Goal: Task Accomplishment & Management: Manage account settings

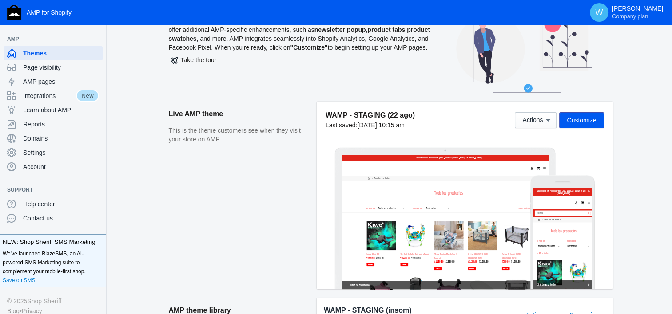
scroll to position [48, 0]
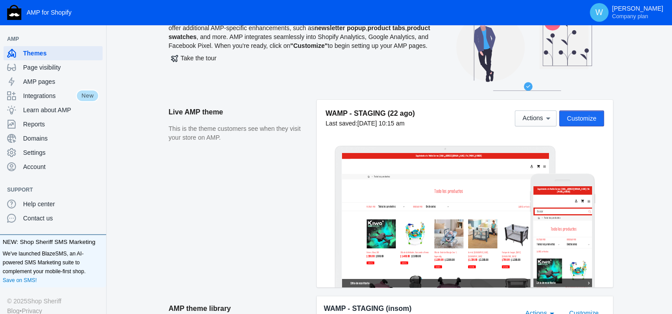
click at [586, 115] on span "Customize" at bounding box center [581, 118] width 29 height 7
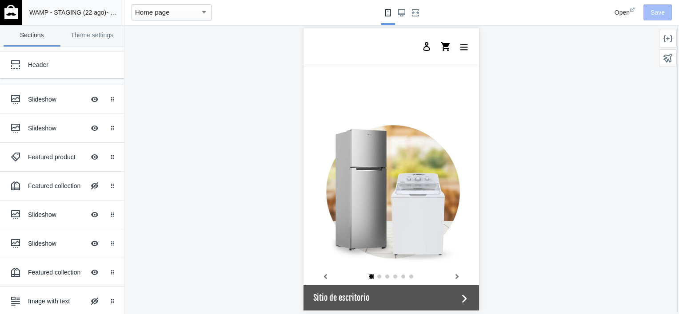
scroll to position [17, 0]
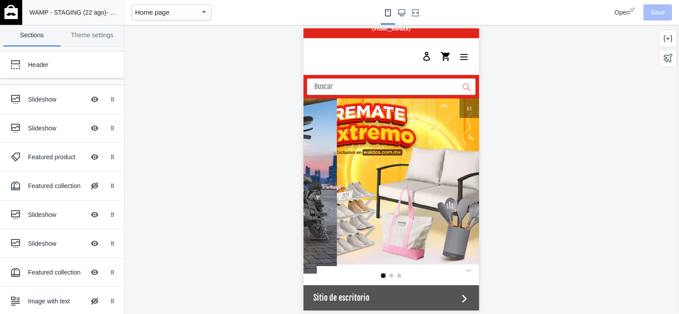
click at [9, 12] on img at bounding box center [10, 12] width 13 height 14
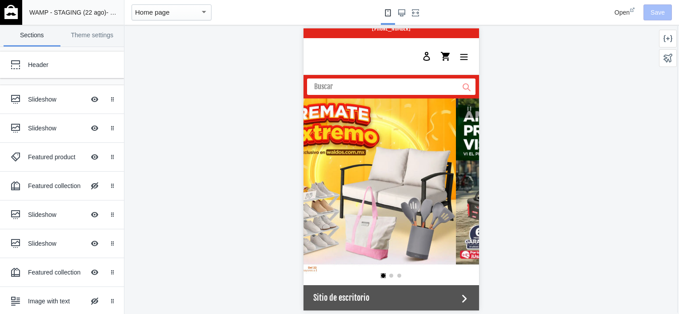
scroll to position [0, 461]
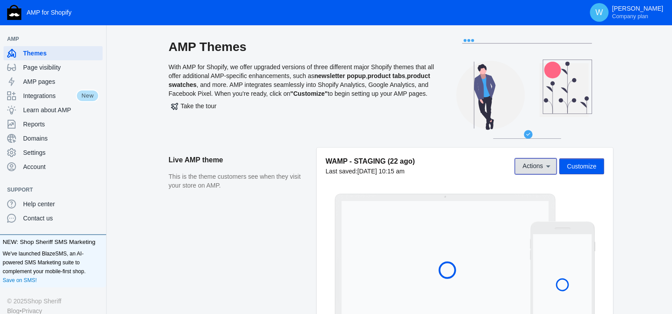
click at [550, 169] on icon at bounding box center [548, 166] width 9 height 9
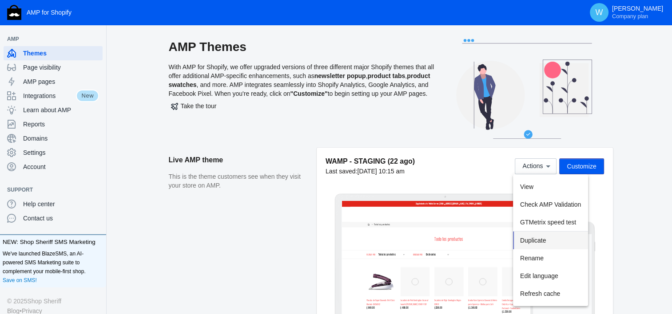
click at [551, 242] on button "Duplicate" at bounding box center [550, 241] width 75 height 18
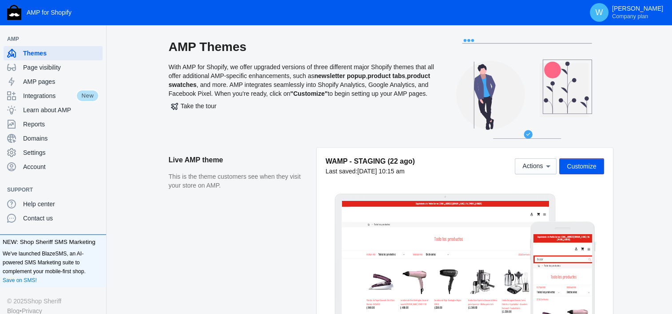
click at [210, 266] on aside "Live AMP theme This is the theme customers see when they visit your store on AM…" at bounding box center [243, 246] width 148 height 197
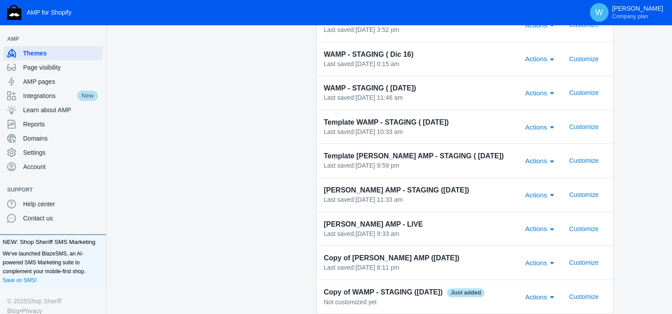
scroll to position [721, 0]
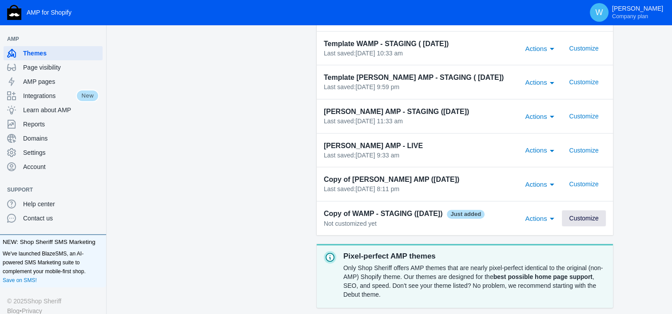
click at [582, 217] on span "Customize" at bounding box center [583, 218] width 29 height 7
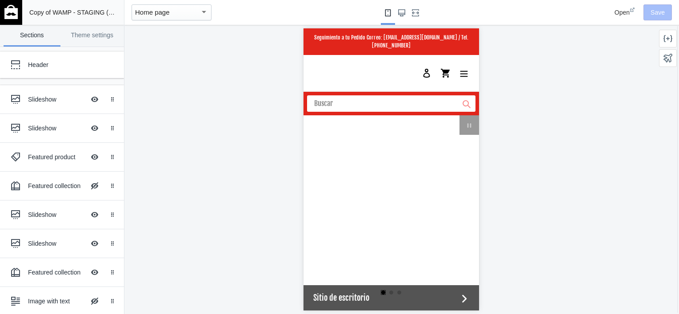
scroll to position [0, 338]
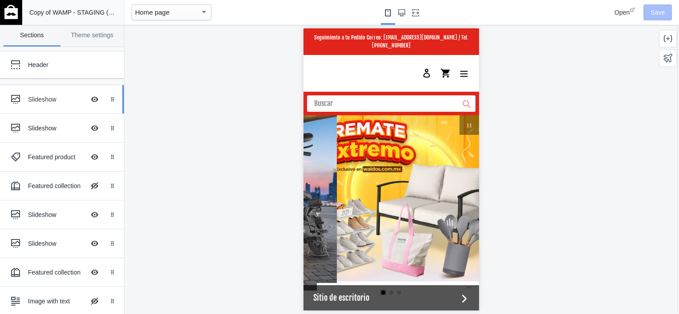
click at [23, 94] on div at bounding box center [16, 100] width 18 height 18
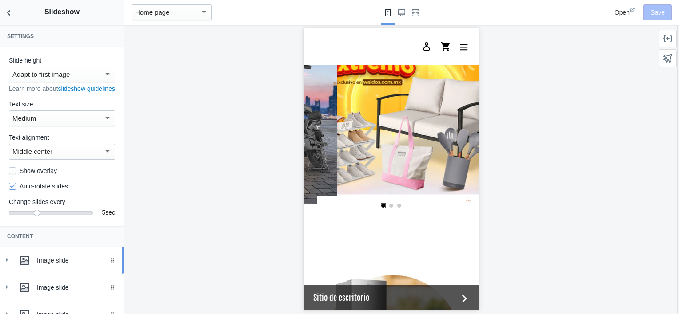
scroll to position [91, 0]
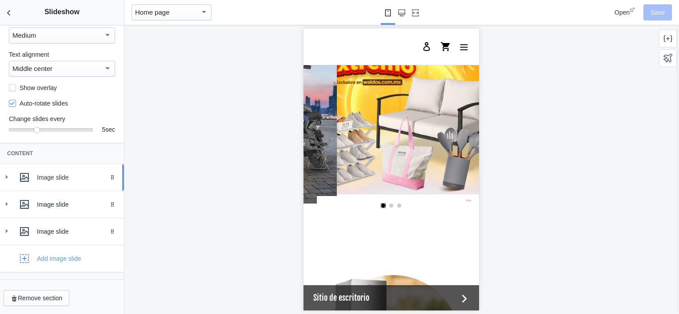
click at [12, 179] on div "Image slide" at bounding box center [62, 178] width 111 height 18
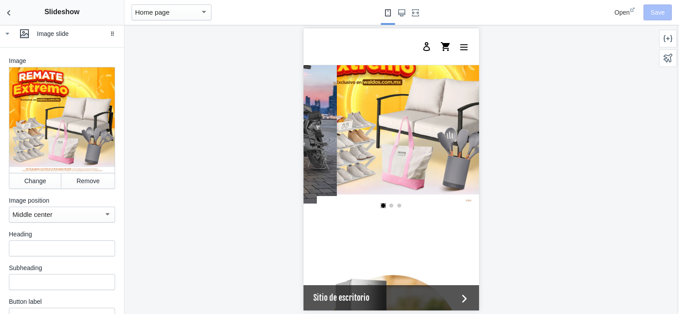
scroll to position [229, 0]
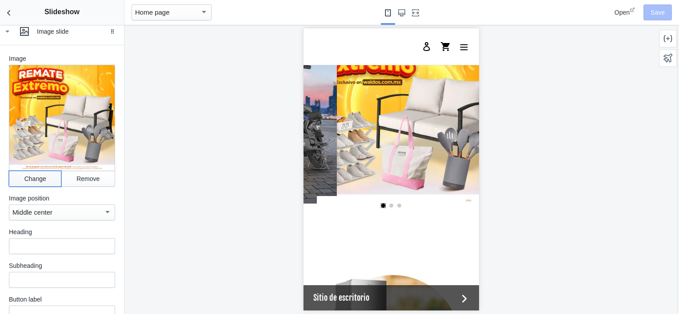
click at [20, 178] on button "Change" at bounding box center [35, 179] width 52 height 16
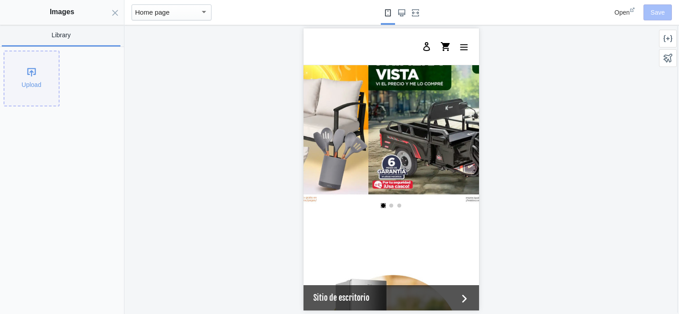
click at [26, 75] on div "Upload" at bounding box center [31, 79] width 54 height 54
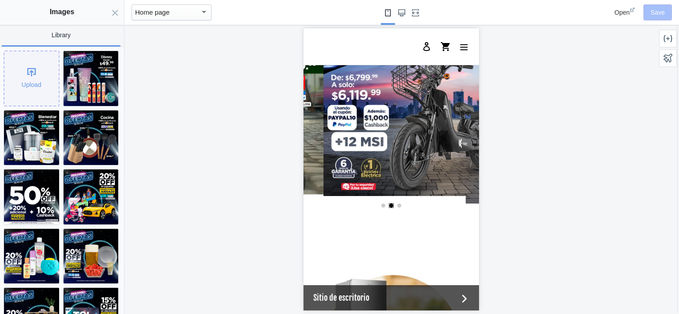
scroll to position [0, 338]
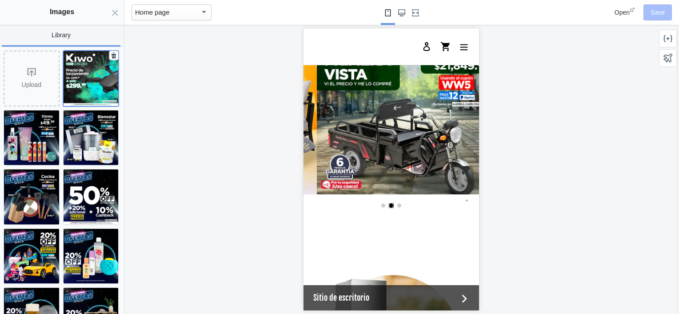
click at [92, 76] on img at bounding box center [91, 78] width 55 height 55
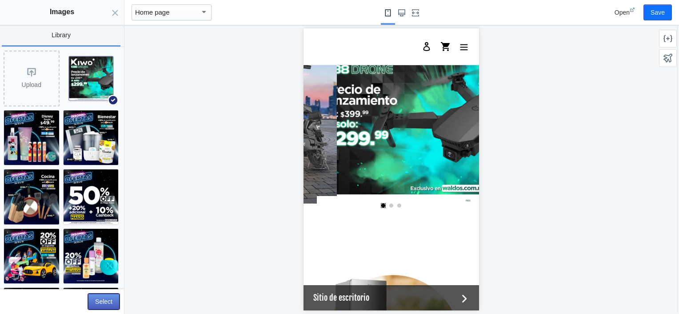
click at [105, 302] on button "Select" at bounding box center [104, 302] width 32 height 16
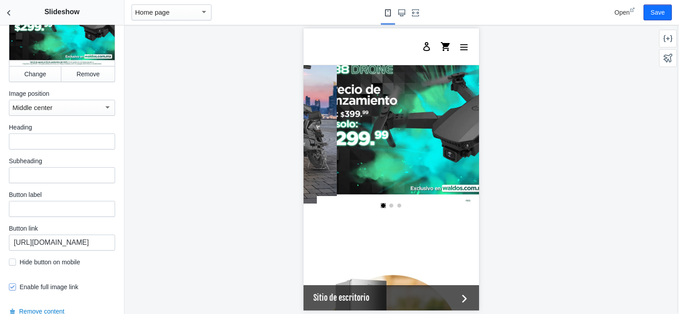
scroll to position [334, 0]
click at [55, 244] on input "https://waldos.com.mx/collections/mega-50-off" at bounding box center [62, 242] width 106 height 16
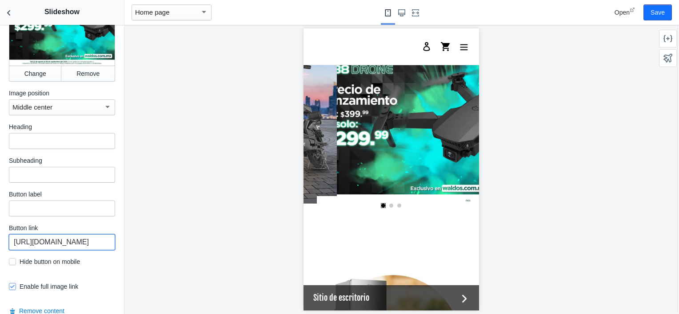
paste input "products/drone-kiwo-e88"
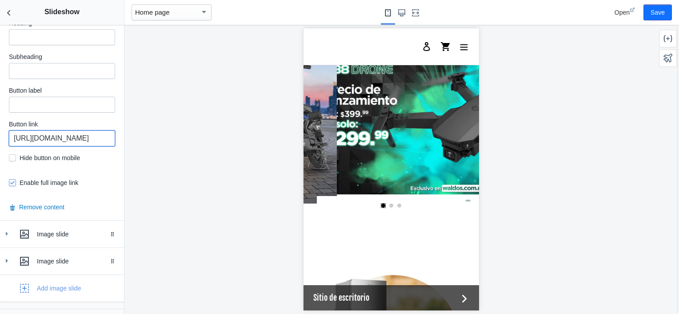
scroll to position [468, 0]
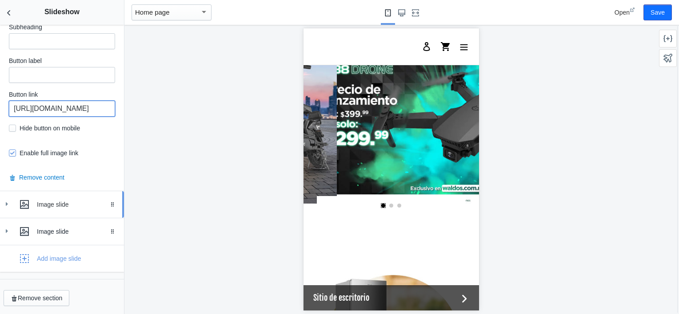
type input "https://waldos.com.mx/products/drone-kiwo-e88"
click at [0, 204] on link "Image slide Drag to reorder" at bounding box center [62, 204] width 124 height 27
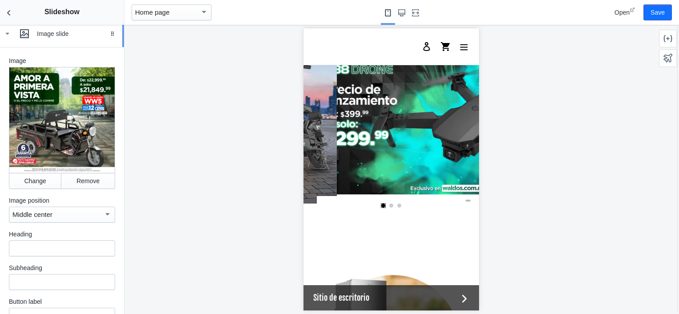
scroll to position [640, 0]
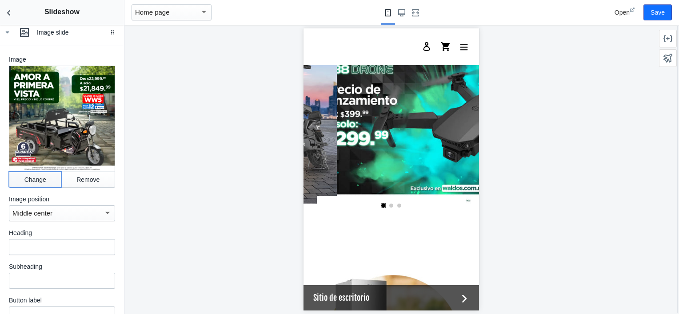
click at [26, 174] on button "Change" at bounding box center [35, 180] width 52 height 16
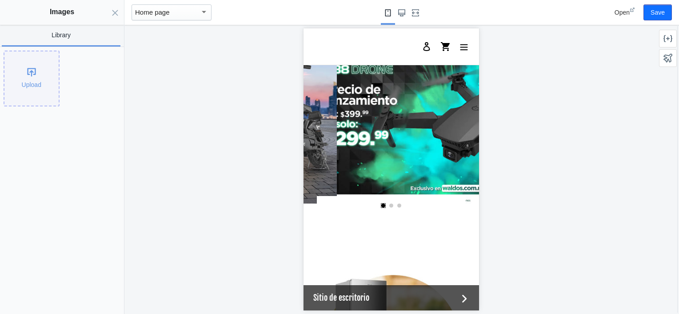
click at [25, 93] on div "Upload" at bounding box center [31, 79] width 54 height 54
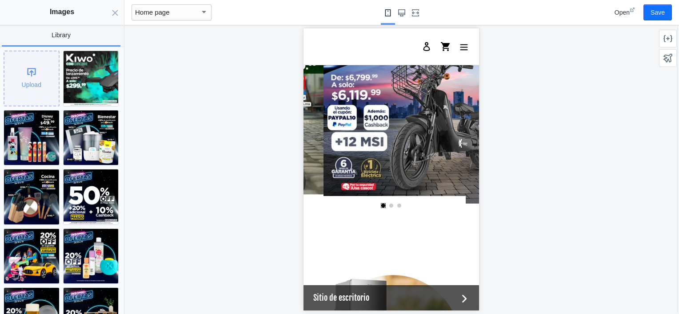
scroll to position [0, 338]
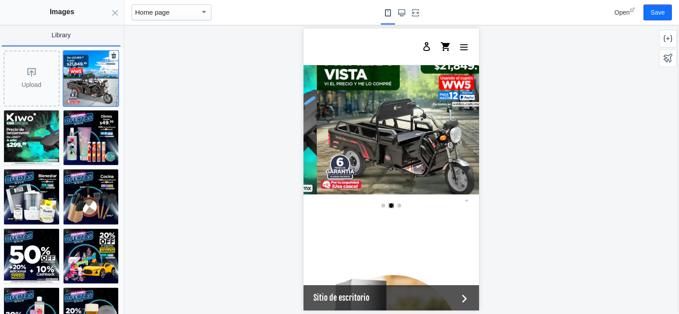
click at [71, 80] on img at bounding box center [91, 78] width 55 height 55
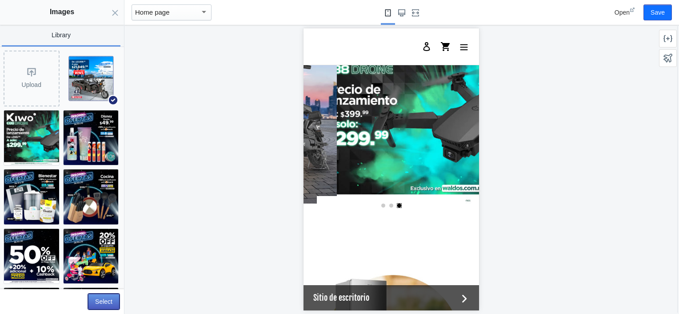
click at [107, 300] on button "Select" at bounding box center [104, 302] width 32 height 16
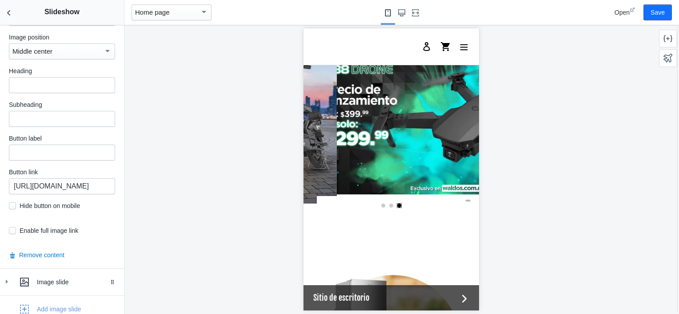
scroll to position [822, 0]
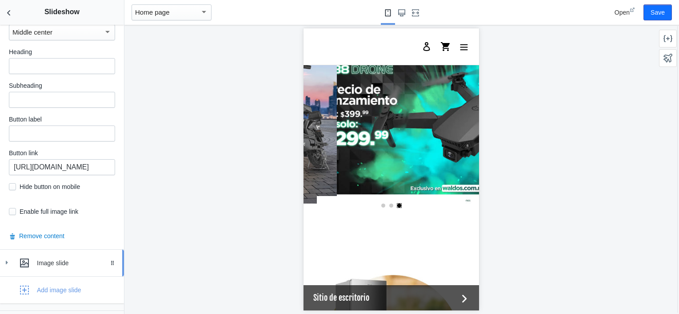
click at [5, 258] on icon at bounding box center [6, 262] width 9 height 9
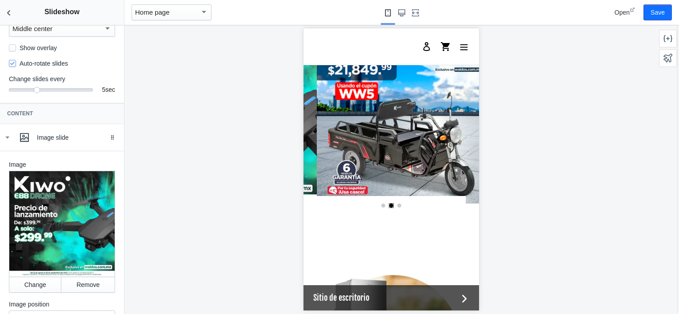
scroll to position [0, 0]
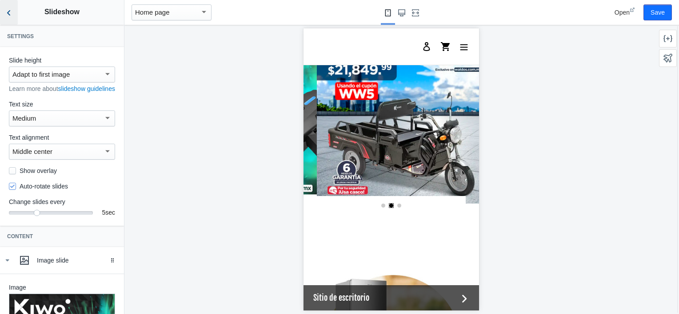
click at [7, 16] on icon "Back to sections" at bounding box center [8, 12] width 9 height 9
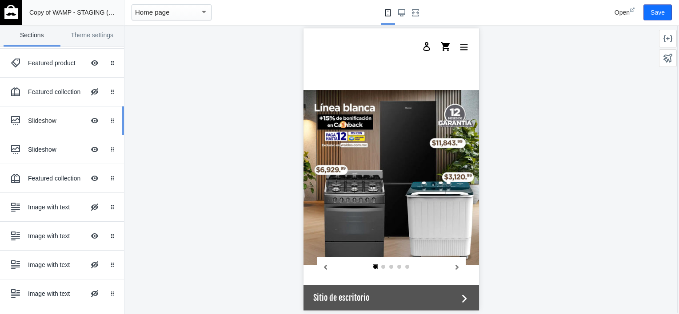
click at [27, 123] on ss-theme-editor-icon at bounding box center [17, 121] width 21 height 18
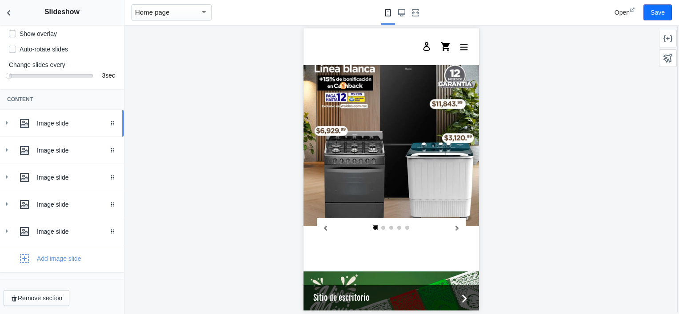
click at [5, 119] on icon at bounding box center [6, 123] width 9 height 9
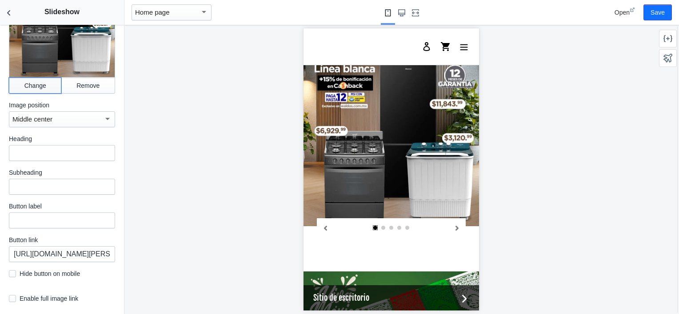
click at [32, 85] on button "Change" at bounding box center [35, 86] width 52 height 16
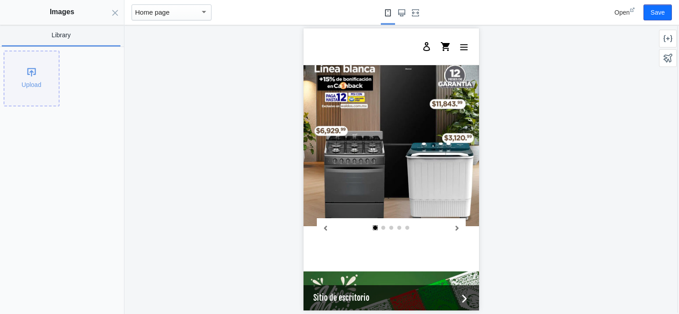
click at [27, 79] on div "Upload" at bounding box center [31, 79] width 54 height 54
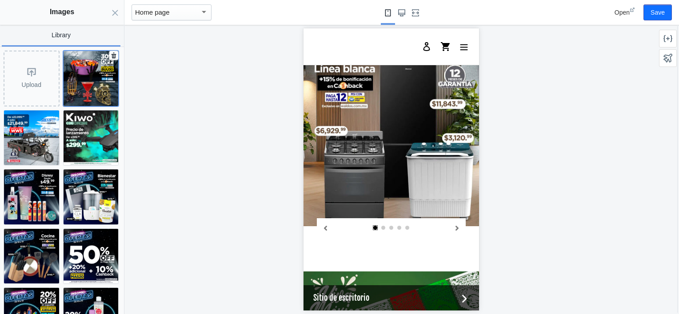
click at [73, 75] on img at bounding box center [91, 78] width 55 height 55
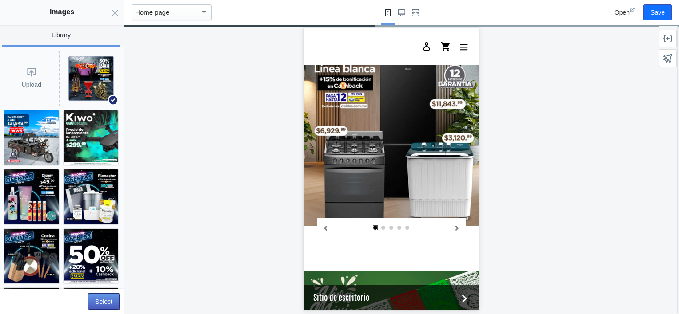
click at [100, 303] on button "Select" at bounding box center [104, 302] width 32 height 16
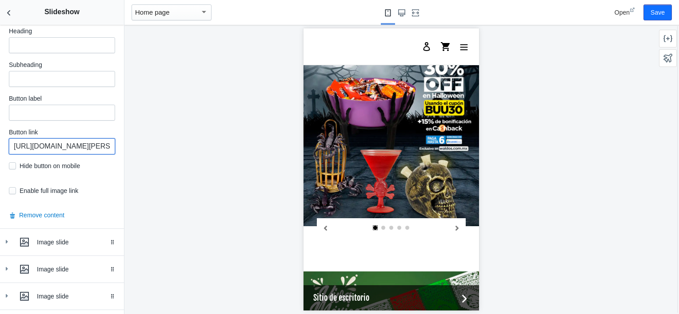
click at [52, 152] on input "https://waldos.com.mx/collections/electrodomesticos-y-linea-blanca" at bounding box center [62, 147] width 106 height 16
paste input "halloween"
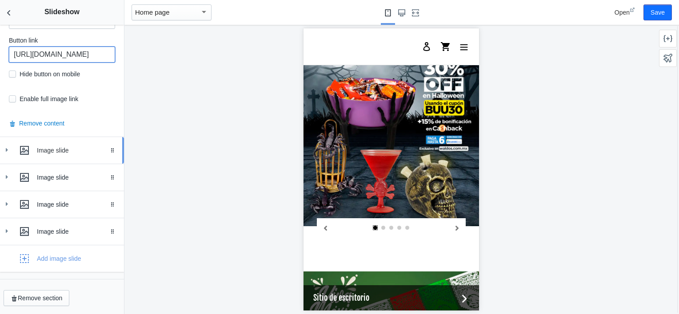
type input "https://waldos.com.mx/collections/halloween"
click at [6, 151] on use at bounding box center [7, 150] width 2 height 4
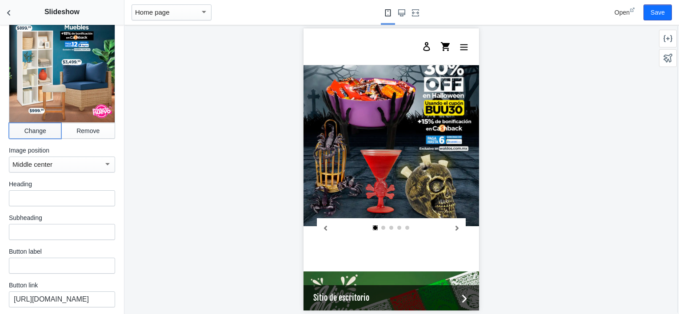
click at [32, 123] on button "Change" at bounding box center [35, 131] width 52 height 16
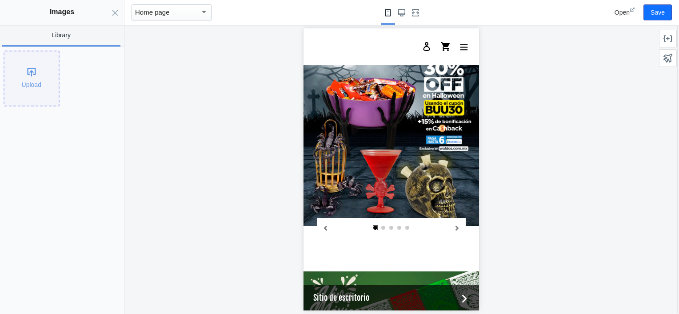
click at [34, 74] on div "Upload" at bounding box center [31, 79] width 54 height 54
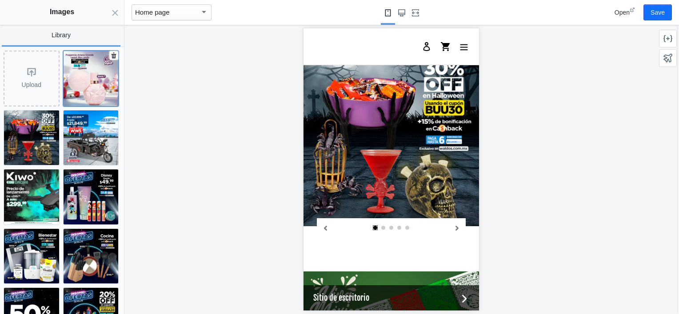
click at [73, 76] on img at bounding box center [91, 78] width 55 height 55
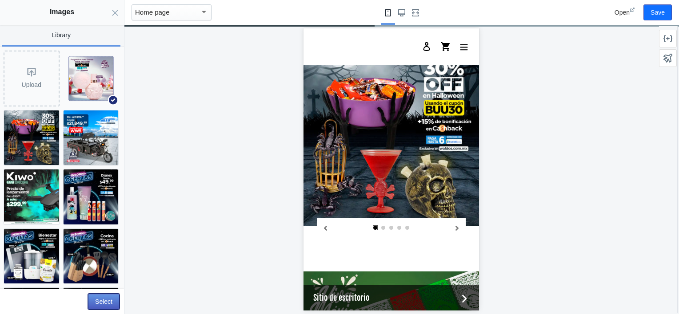
click at [95, 304] on button "Select" at bounding box center [104, 302] width 32 height 16
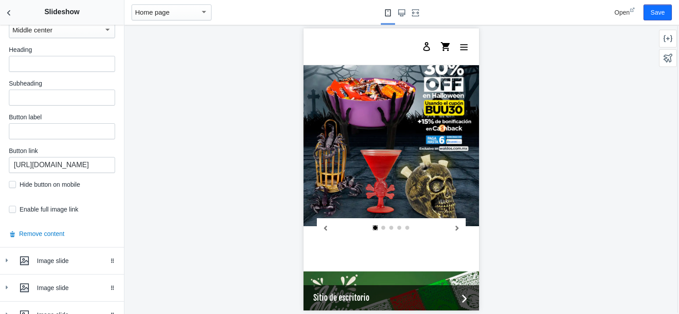
scroll to position [830, 0]
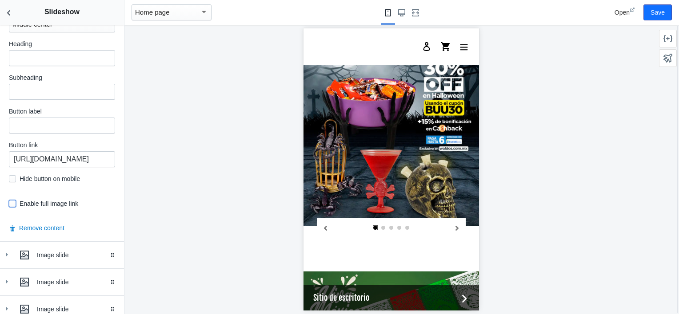
click at [9, 200] on input "checkbox" at bounding box center [12, 203] width 7 height 7
checkbox input "true"
click at [52, 156] on input "https://waldos.com.mx/collections/muebles" at bounding box center [62, 159] width 106 height 16
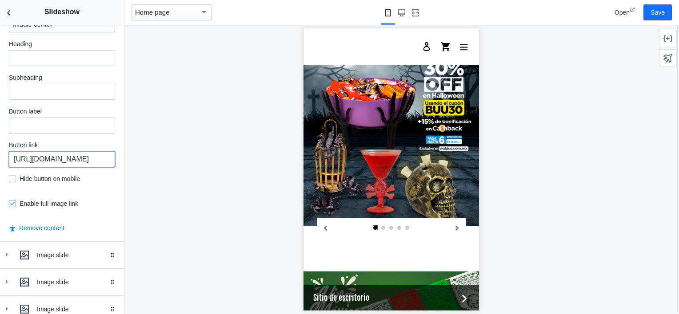
click at [52, 156] on input "https://waldos.com.mx/collections/muebles" at bounding box center [62, 159] width 106 height 16
paste input "products/fragancia-ariana-grande-sweet-like-candy-100ml?_pos=1&_psq=ariana&_ss=…"
type input "https://waldos.com.mx/products/fragancia-ariana-grande-sweet-like-candy-100ml?_…"
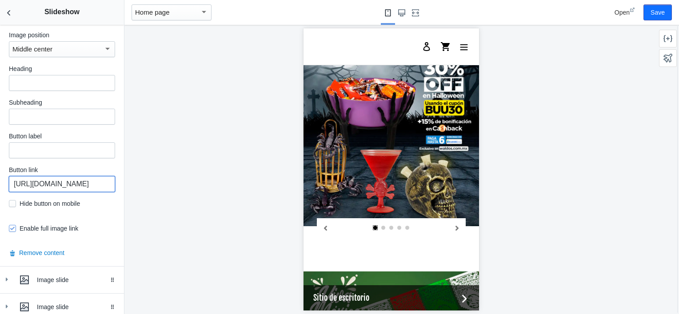
scroll to position [899, 0]
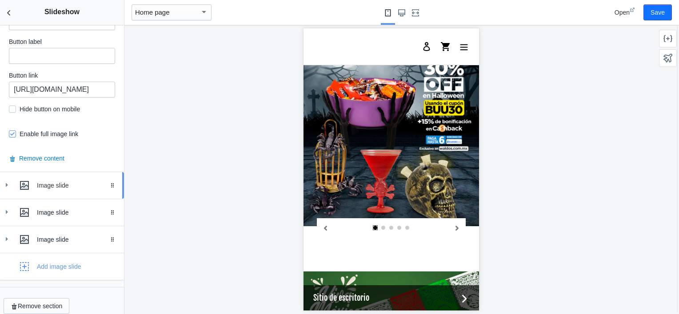
click at [8, 177] on div "Image slide" at bounding box center [62, 186] width 111 height 18
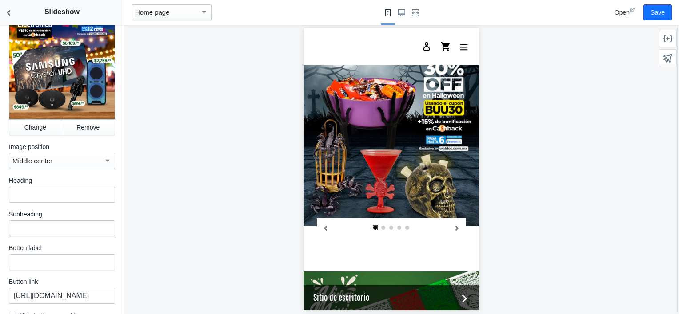
scroll to position [1105, 0]
click at [22, 119] on button "Change" at bounding box center [35, 127] width 52 height 16
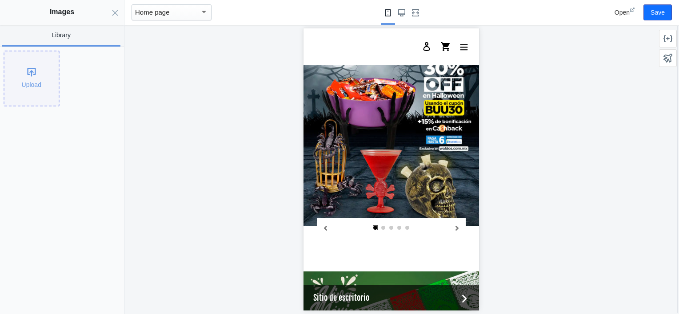
click at [31, 79] on div "Upload" at bounding box center [31, 79] width 54 height 54
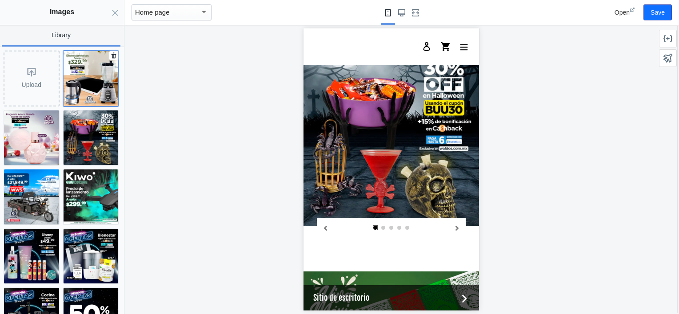
click at [82, 75] on img at bounding box center [91, 78] width 55 height 55
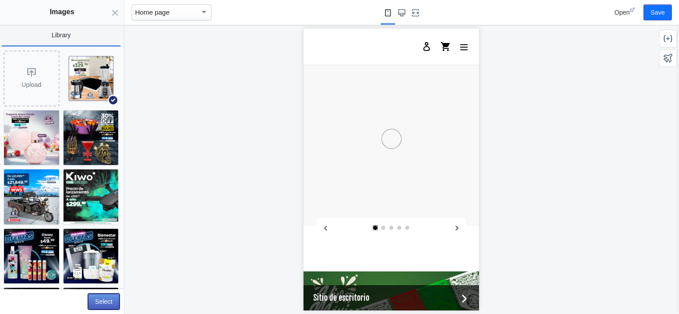
click at [102, 304] on button "Select" at bounding box center [104, 302] width 32 height 16
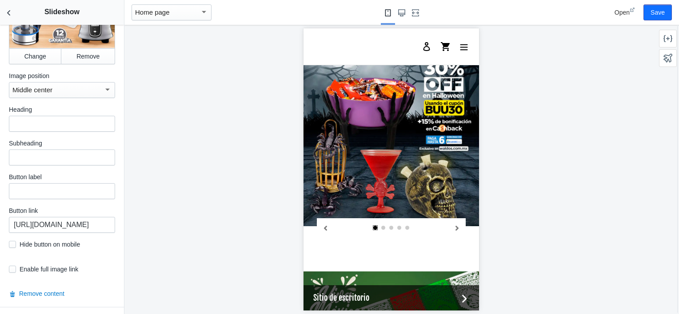
scroll to position [1177, 0]
click at [55, 216] on input "https://waldos.com.mx/collections/muebles" at bounding box center [62, 224] width 106 height 16
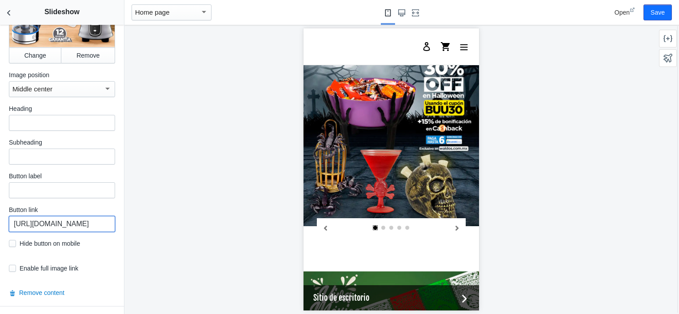
paste input "electrodomesticos-y-linea-blanca"
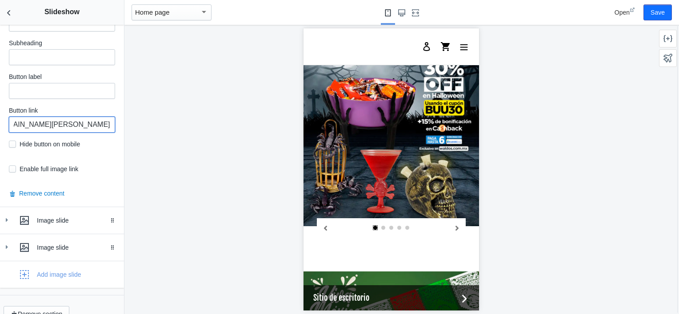
type input "https://waldos.com.mx/collections/electrodomesticos-y-linea-blanca"
click at [9, 212] on div "Image slide" at bounding box center [62, 221] width 111 height 18
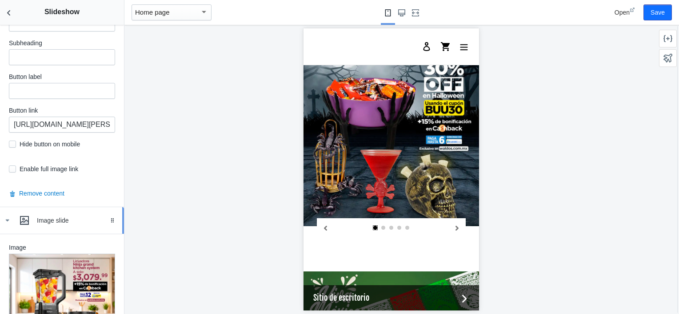
scroll to position [1468, 0]
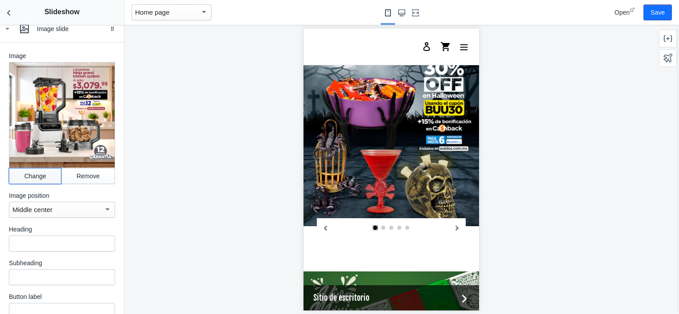
click at [30, 168] on button "Change" at bounding box center [35, 176] width 52 height 16
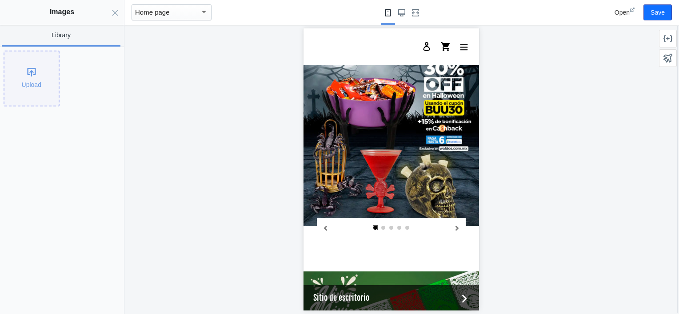
click at [8, 62] on div "Upload" at bounding box center [31, 79] width 54 height 54
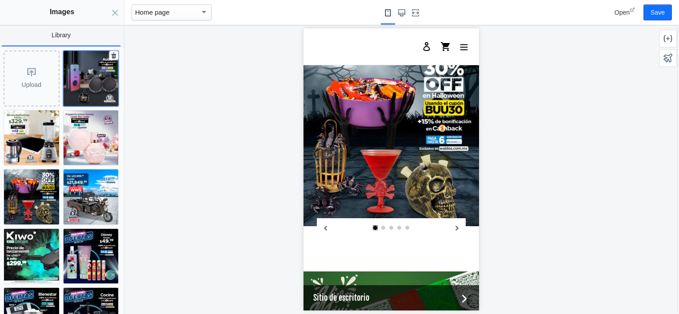
click at [83, 86] on img at bounding box center [91, 78] width 55 height 55
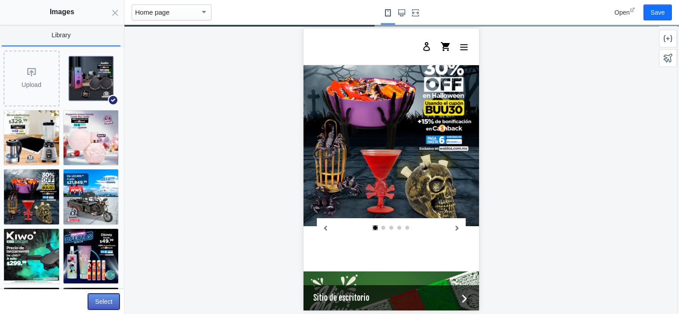
click at [101, 301] on button "Select" at bounding box center [104, 302] width 32 height 16
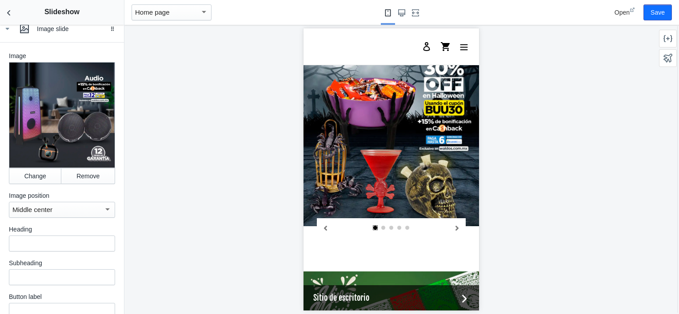
scroll to position [1654, 0]
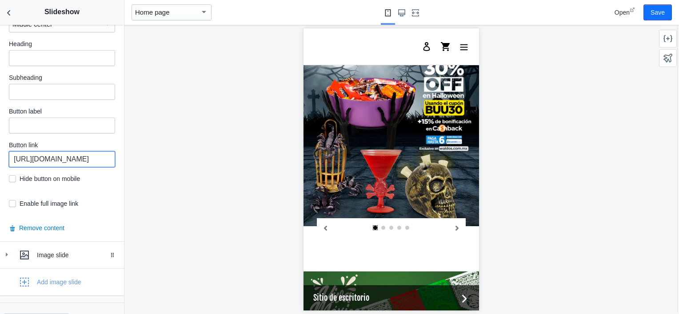
click at [64, 151] on input "https://waldos.com.mx/products/licuadora-ninja-grand-kitchen-system-1200-ks500wm" at bounding box center [62, 159] width 106 height 16
paste input "collections/bocinas-1"
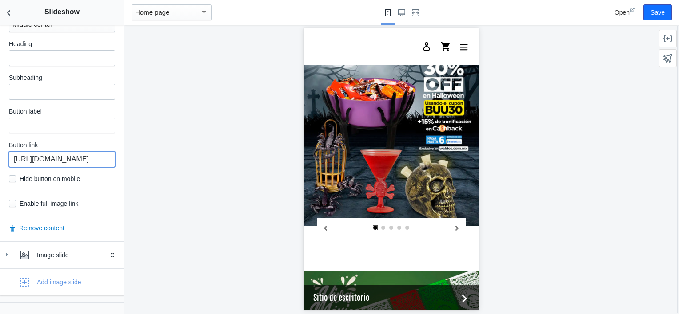
type input "https://waldos.com.mx/collections/bocinas-1"
click at [13, 200] on input "checkbox" at bounding box center [12, 203] width 7 height 7
checkbox input "true"
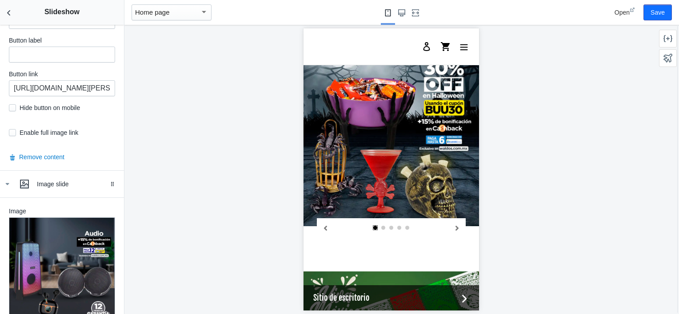
scroll to position [1290, 0]
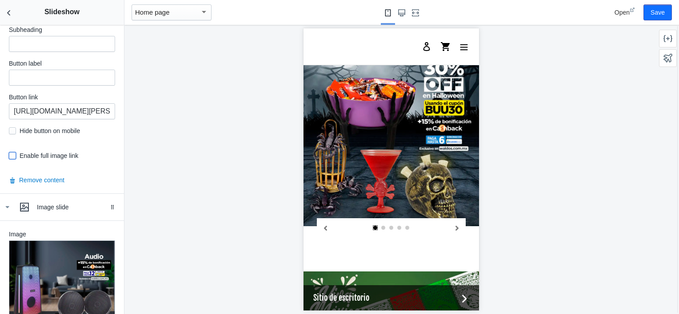
click at [13, 152] on input "checkbox" at bounding box center [12, 155] width 7 height 7
checkbox input "true"
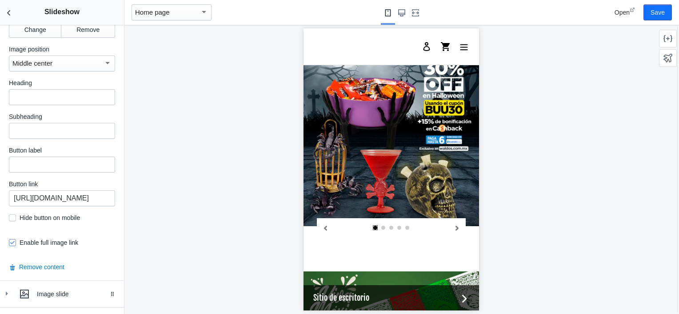
scroll to position [1654, 0]
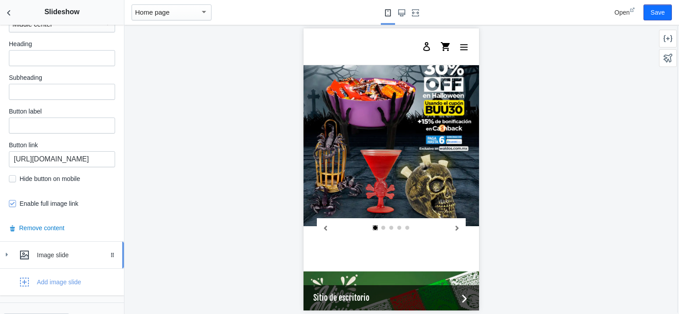
click at [10, 250] on icon at bounding box center [6, 254] width 9 height 9
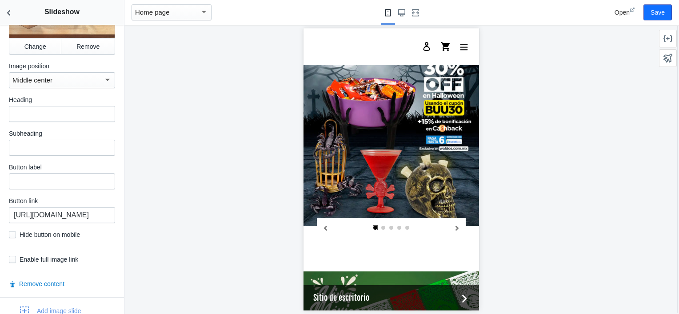
scroll to position [2031, 0]
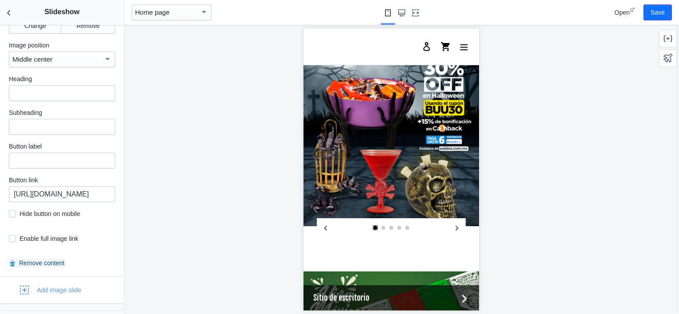
click at [41, 259] on button "Remove content" at bounding box center [37, 263] width 56 height 9
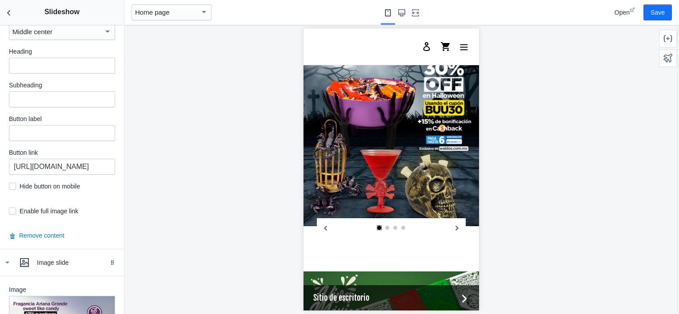
scroll to position [407, 0]
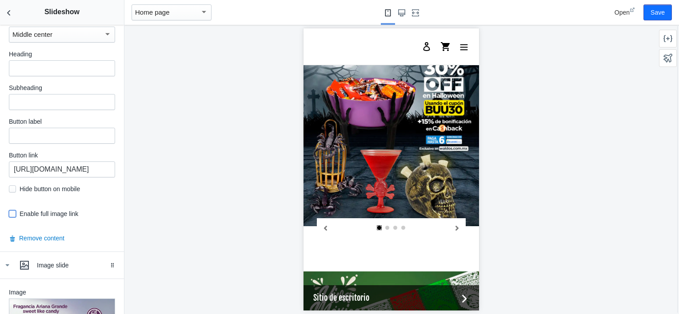
click at [14, 216] on input "checkbox" at bounding box center [12, 213] width 7 height 7
checkbox input "true"
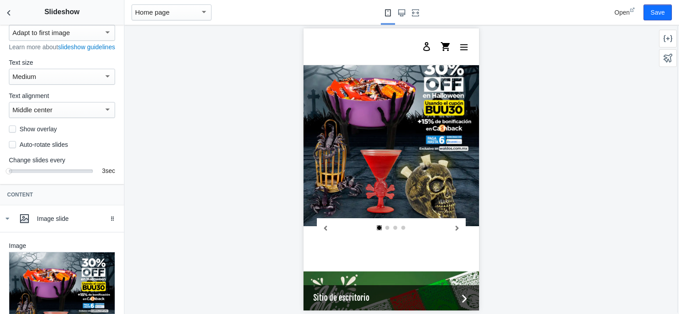
scroll to position [0, 0]
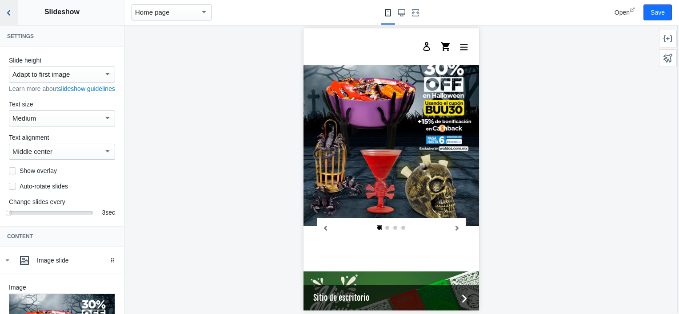
click at [10, 14] on use "Back to sections" at bounding box center [8, 12] width 3 height 5
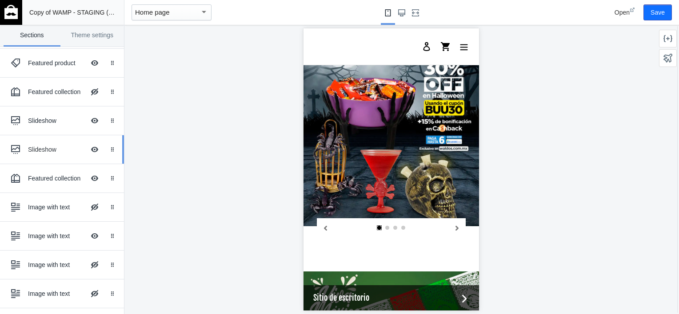
click at [44, 151] on div "Slideshow" at bounding box center [56, 149] width 57 height 9
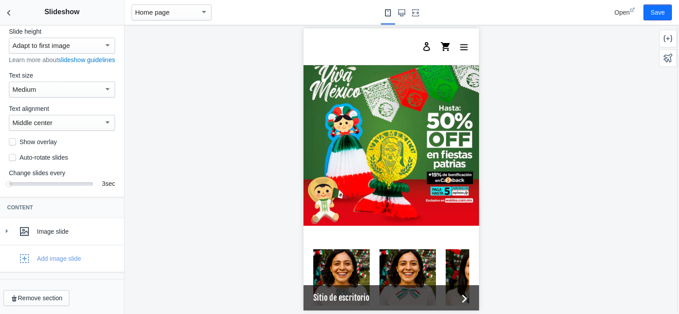
scroll to position [37, 0]
click at [9, 237] on div "Image slide" at bounding box center [62, 232] width 111 height 18
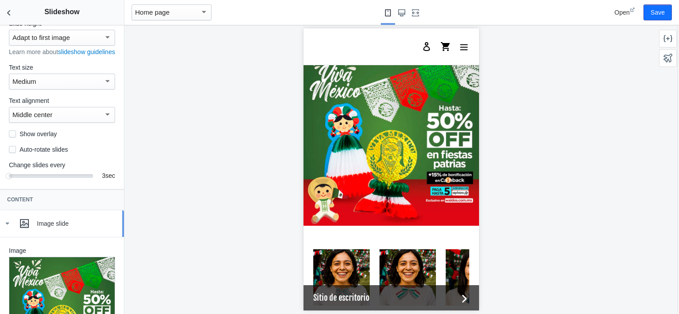
scroll to position [129, 0]
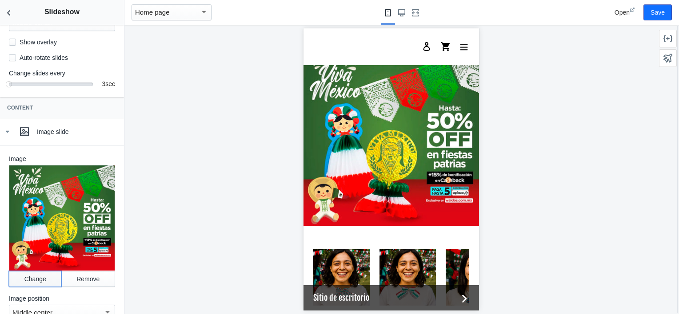
click at [40, 279] on button "Change" at bounding box center [35, 279] width 52 height 16
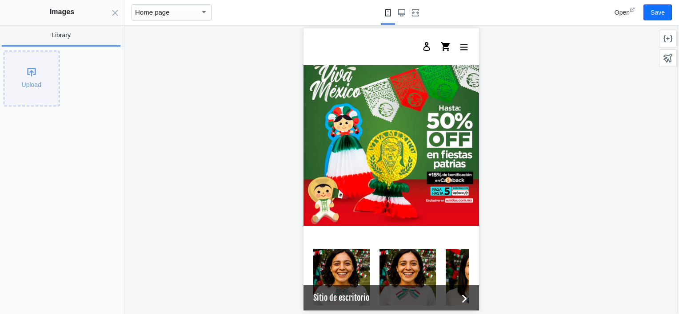
click at [28, 76] on div "Upload" at bounding box center [31, 79] width 54 height 54
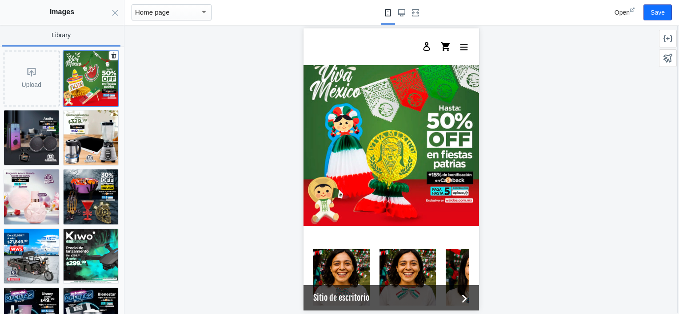
click at [84, 81] on img at bounding box center [91, 78] width 55 height 55
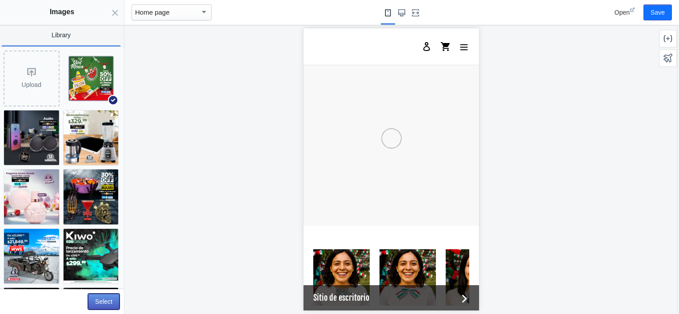
click at [95, 305] on button "Select" at bounding box center [104, 302] width 32 height 16
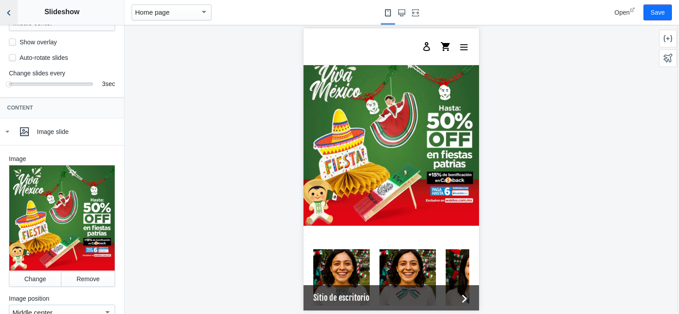
click at [8, 16] on icon "Back to sections" at bounding box center [8, 12] width 9 height 9
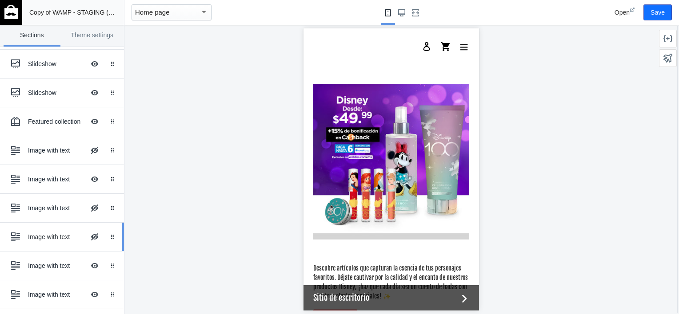
scroll to position [151, 0]
click at [87, 149] on button "Hide Image with text overlay" at bounding box center [95, 151] width 20 height 20
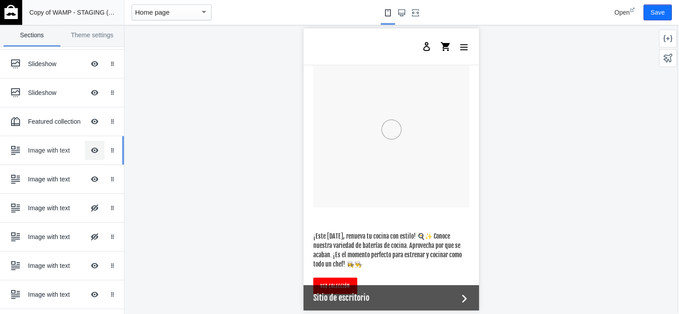
scroll to position [1372, 0]
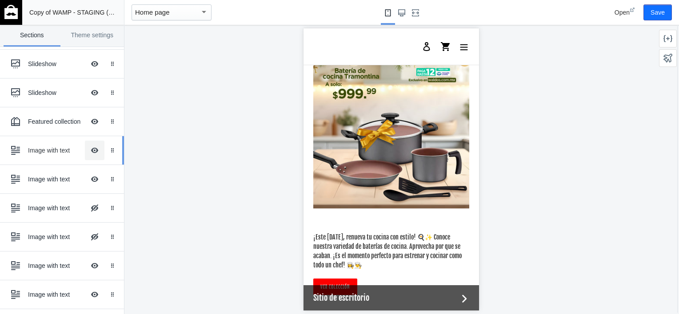
click at [85, 149] on button "Hide Image with text overlay" at bounding box center [95, 151] width 20 height 20
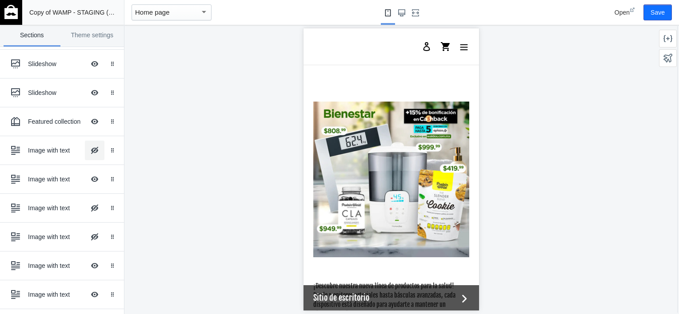
scroll to position [1324, 0]
click at [89, 182] on button "Hide Image with text overlay" at bounding box center [95, 180] width 20 height 20
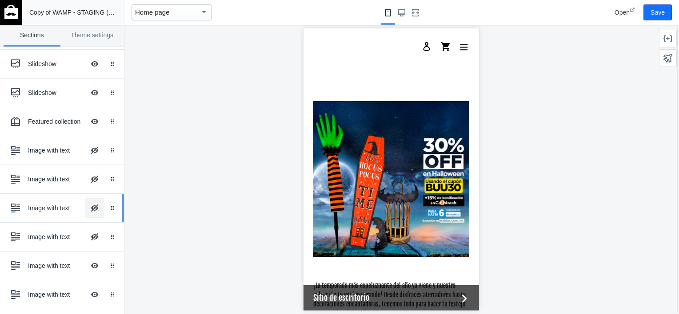
click at [87, 207] on button "Hide Image with text overlay" at bounding box center [95, 209] width 20 height 20
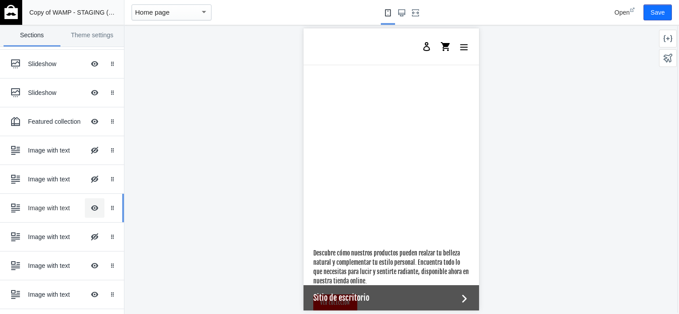
scroll to position [1372, 0]
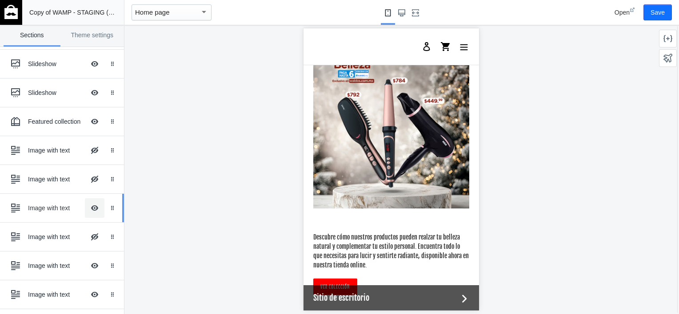
click at [87, 208] on button "Hide Image with text overlay" at bounding box center [95, 209] width 20 height 20
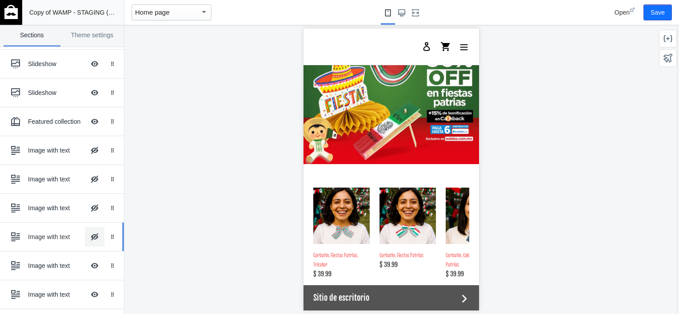
click at [85, 238] on button "Hide Image with text overlay" at bounding box center [95, 237] width 20 height 20
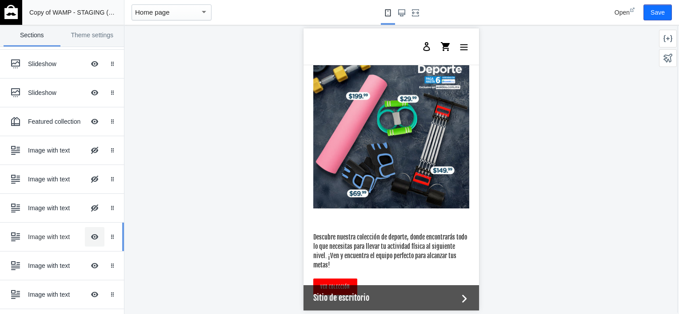
click at [85, 238] on button "Hide Image with text overlay" at bounding box center [95, 237] width 20 height 20
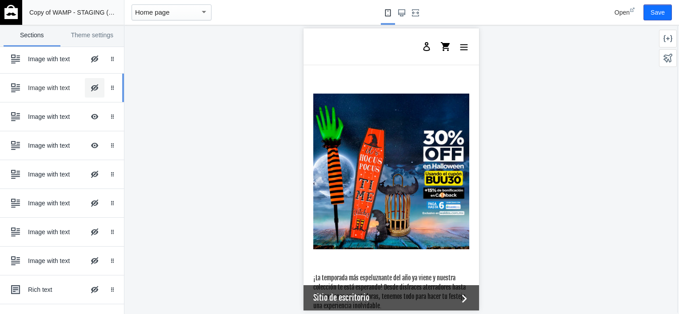
scroll to position [300, 0]
click at [85, 172] on button "Hide Image with text overlay" at bounding box center [95, 175] width 20 height 20
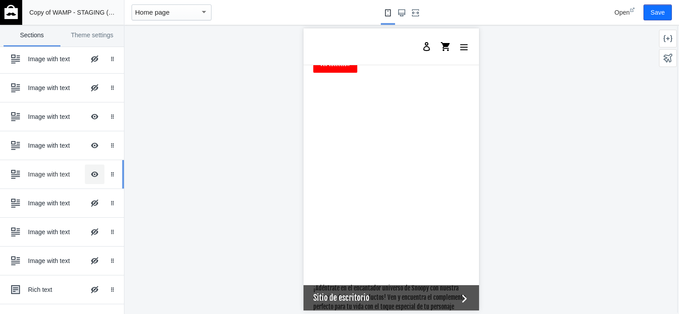
scroll to position [1906, 0]
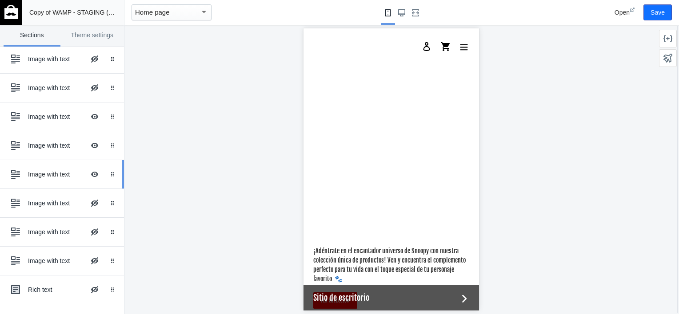
click at [38, 171] on div "Image with text" at bounding box center [56, 174] width 57 height 9
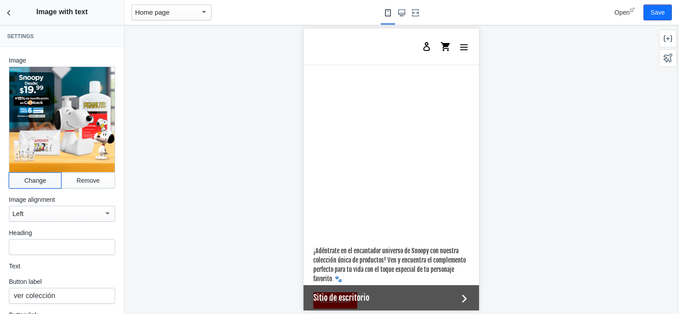
click at [25, 173] on button "Change" at bounding box center [35, 181] width 52 height 16
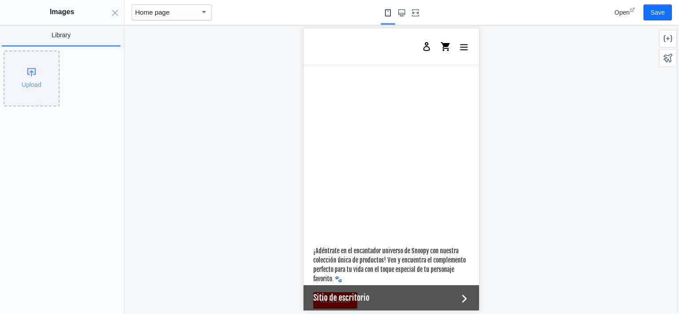
click at [31, 82] on div "Upload" at bounding box center [31, 79] width 54 height 54
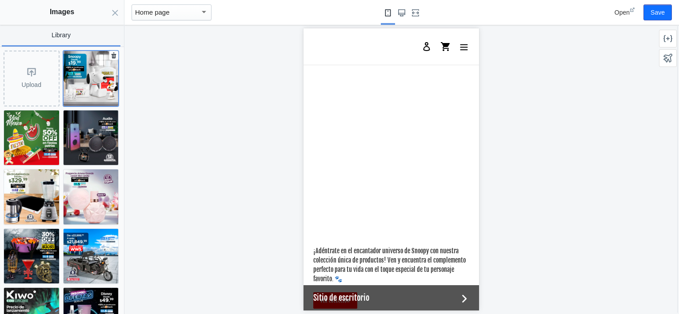
click at [78, 87] on img at bounding box center [91, 78] width 55 height 55
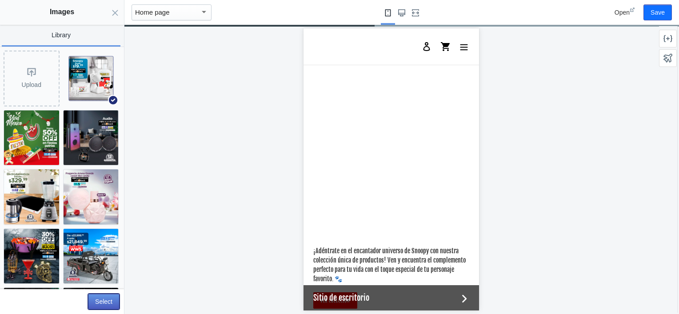
click at [103, 300] on button "Select" at bounding box center [104, 302] width 32 height 16
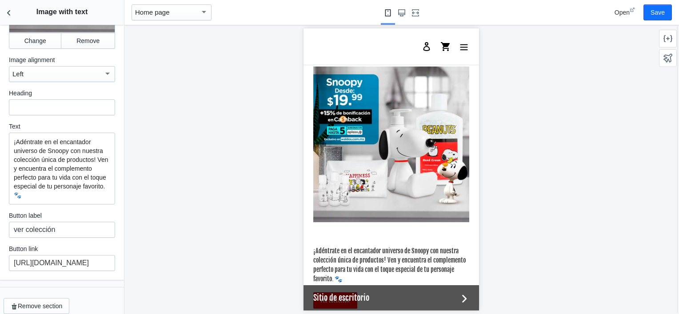
scroll to position [0, 0]
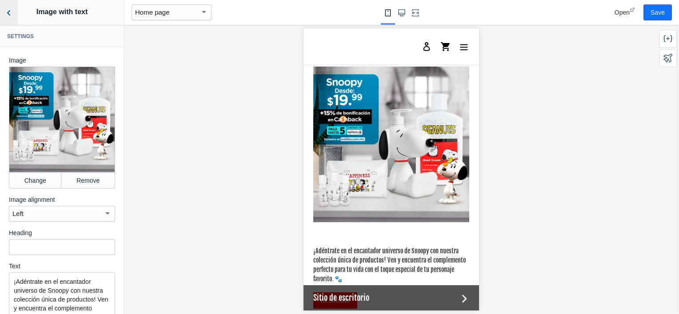
click at [12, 16] on icon "Back to sections" at bounding box center [8, 12] width 9 height 9
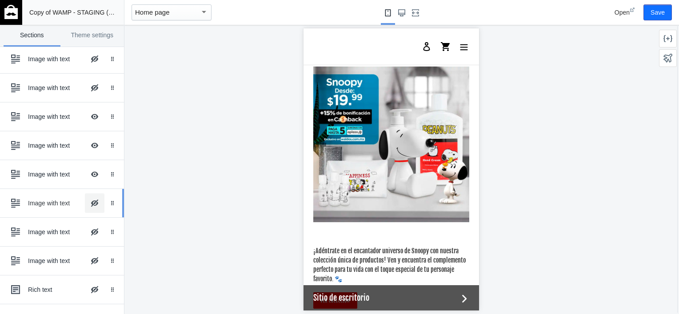
click at [88, 203] on button "Hide Image with text overlay" at bounding box center [95, 204] width 20 height 20
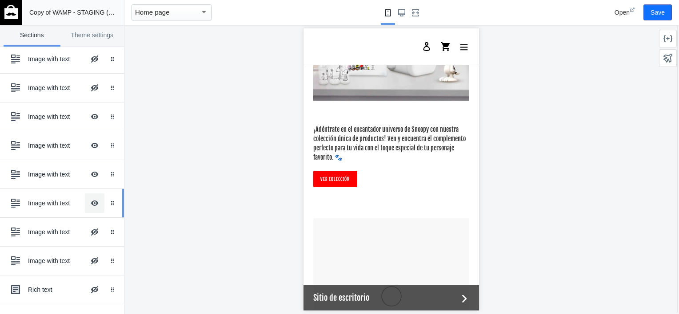
scroll to position [2173, 0]
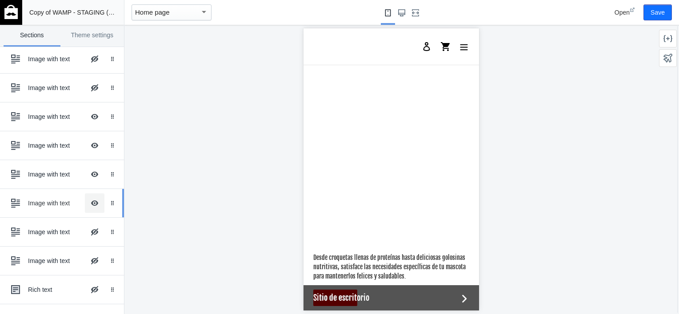
click at [89, 204] on button "Hide Image with text overlay" at bounding box center [95, 204] width 20 height 20
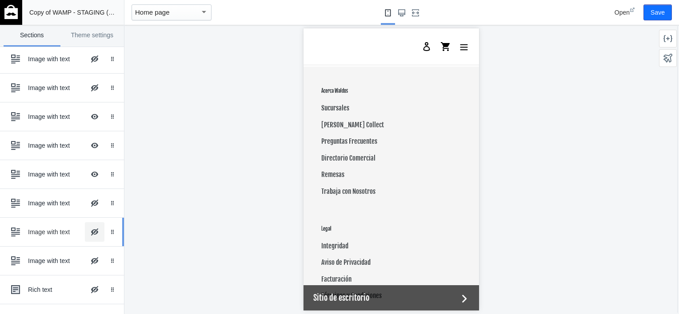
click at [87, 232] on button "Hide Image with text overlay" at bounding box center [95, 232] width 20 height 20
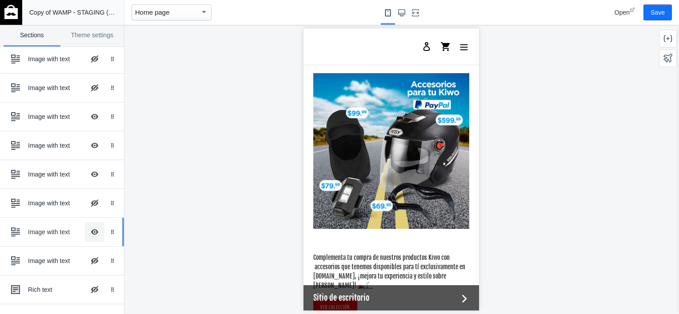
click at [87, 232] on button "Hide Image with text overlay" at bounding box center [95, 232] width 20 height 20
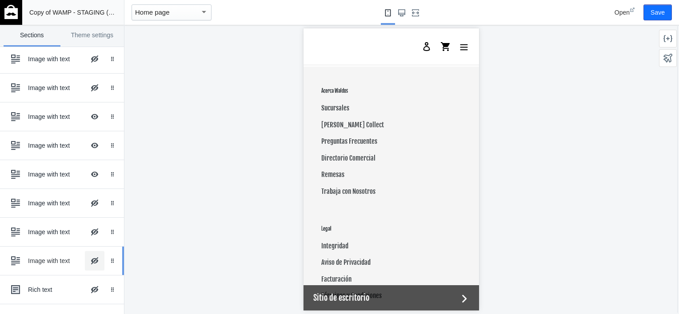
click at [85, 258] on button "Hide Image with text overlay" at bounding box center [95, 261] width 20 height 20
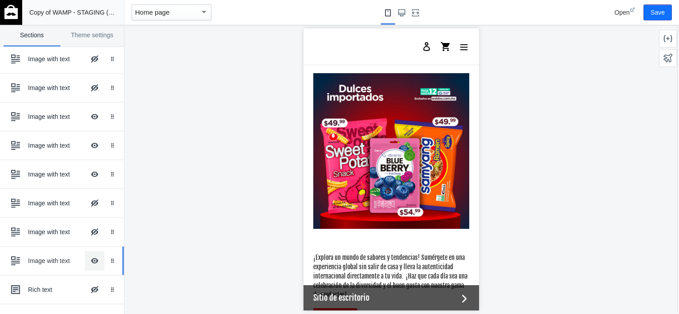
click at [85, 258] on button "Hide Image with text overlay" at bounding box center [95, 261] width 20 height 20
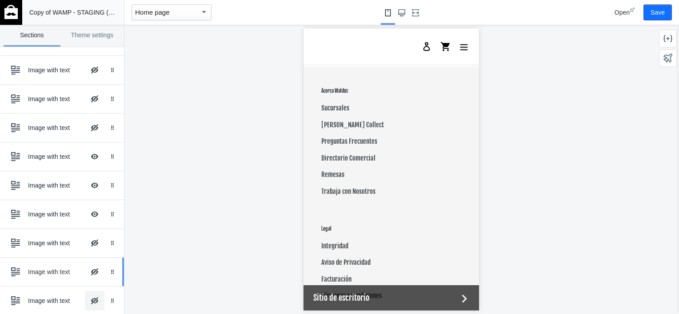
scroll to position [259, 0]
click at [48, 153] on div "Image with text" at bounding box center [56, 157] width 57 height 9
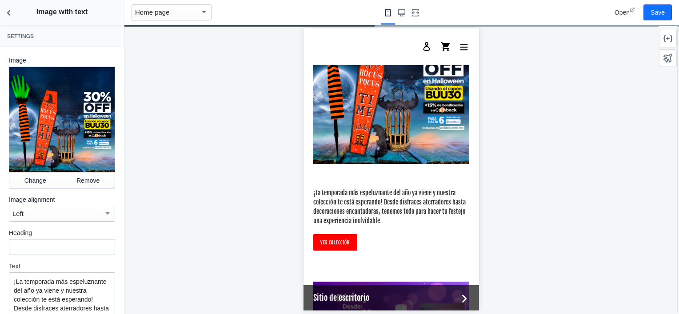
scroll to position [1372, 0]
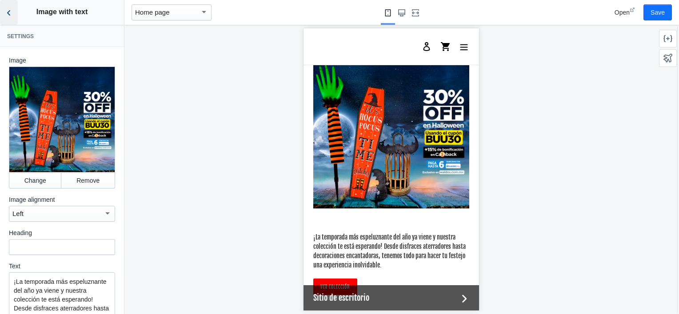
click at [4, 11] on button "Back to sections" at bounding box center [9, 12] width 18 height 25
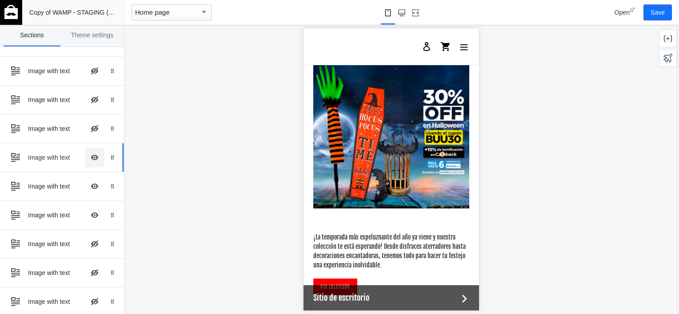
click at [87, 154] on button "Hide Image with text overlay" at bounding box center [95, 158] width 20 height 20
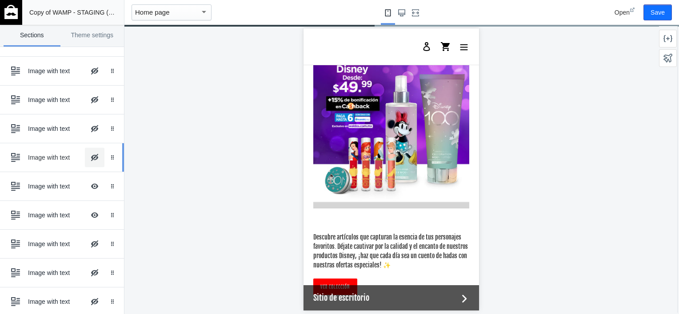
scroll to position [1105, 0]
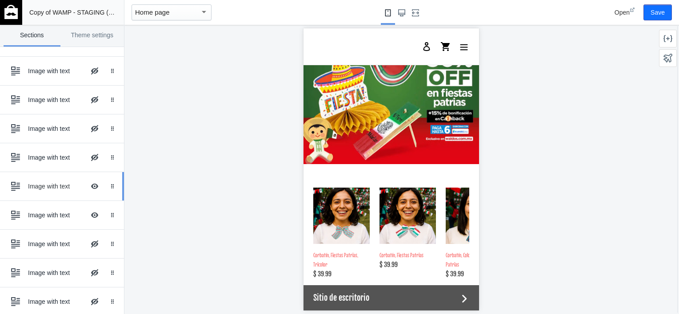
click at [48, 187] on div "Image with text" at bounding box center [56, 186] width 57 height 9
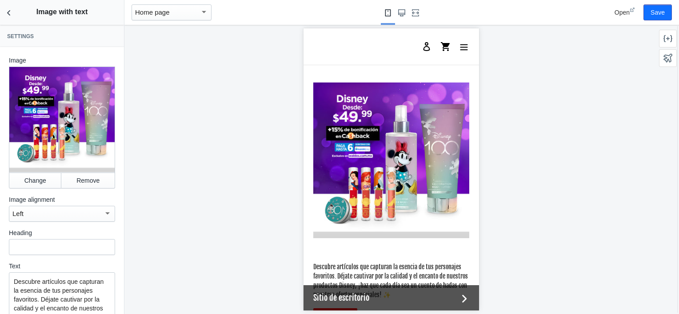
scroll to position [1372, 0]
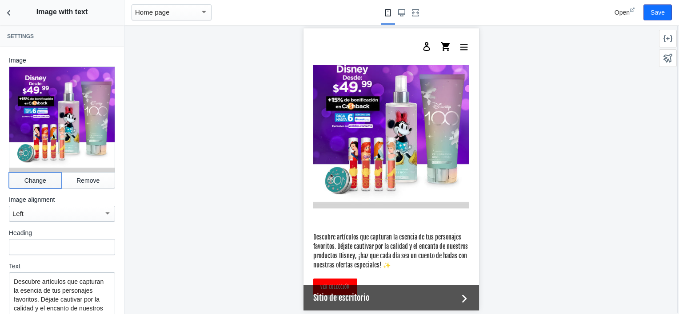
click at [23, 174] on button "Change" at bounding box center [35, 181] width 52 height 16
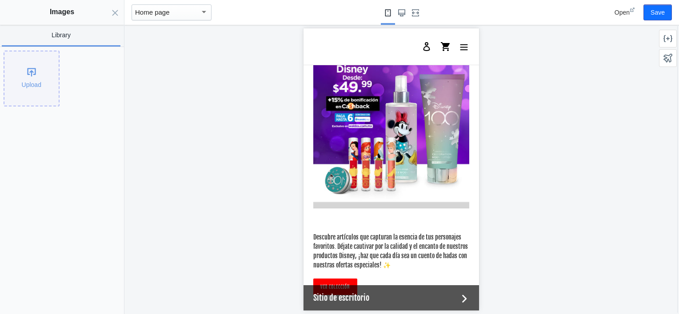
click at [31, 73] on div "Upload" at bounding box center [31, 79] width 54 height 54
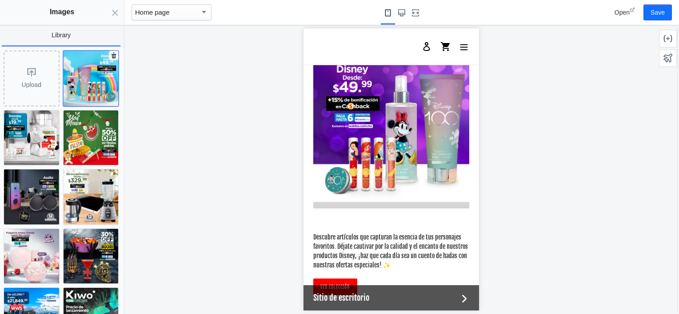
click at [83, 64] on img at bounding box center [91, 78] width 55 height 55
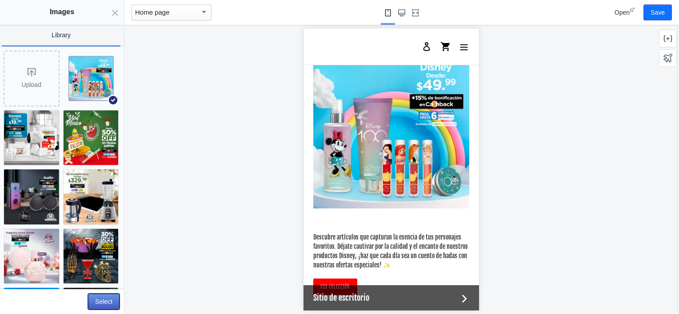
click at [98, 301] on button "Select" at bounding box center [104, 302] width 32 height 16
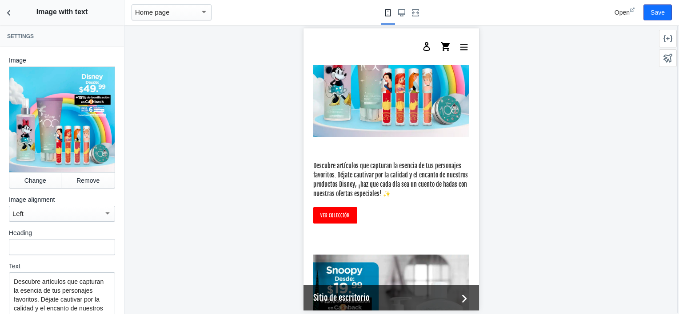
scroll to position [1443, 0]
click at [11, 14] on icon "Back to sections" at bounding box center [8, 12] width 9 height 9
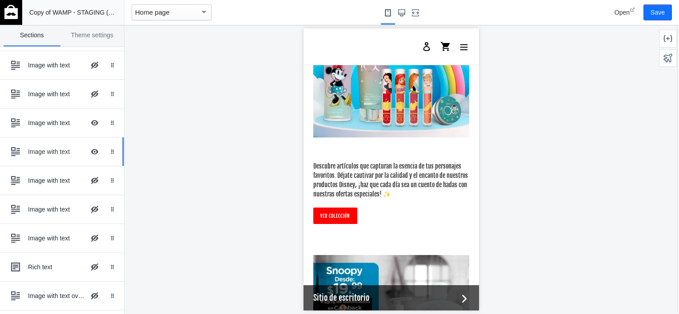
scroll to position [328, 0]
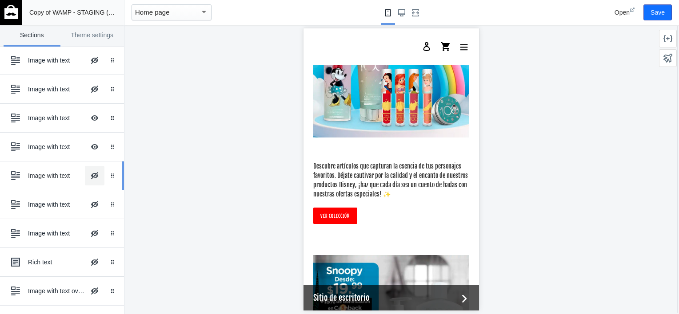
click at [91, 179] on button "Hide Image with text overlay" at bounding box center [95, 176] width 20 height 20
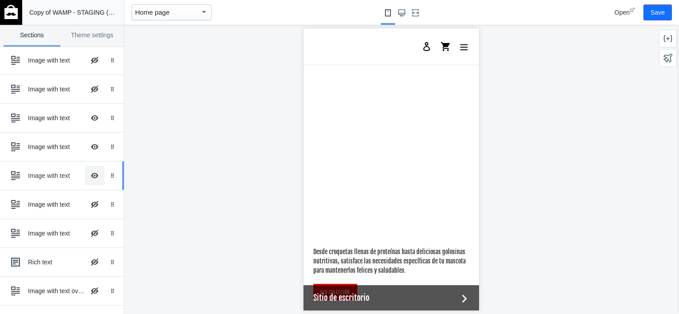
scroll to position [1906, 0]
click at [91, 179] on button "Hide Image with text overlay" at bounding box center [95, 176] width 20 height 20
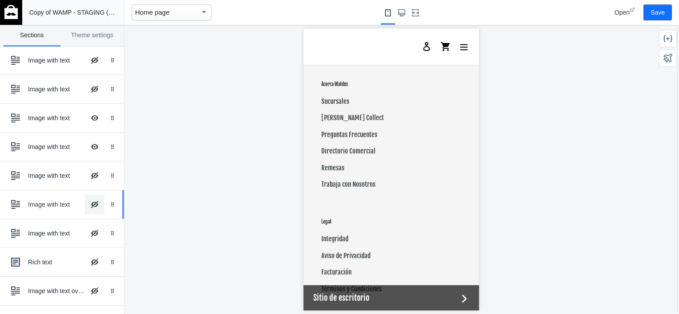
click at [86, 199] on button "Hide Image with text overlay" at bounding box center [95, 205] width 20 height 20
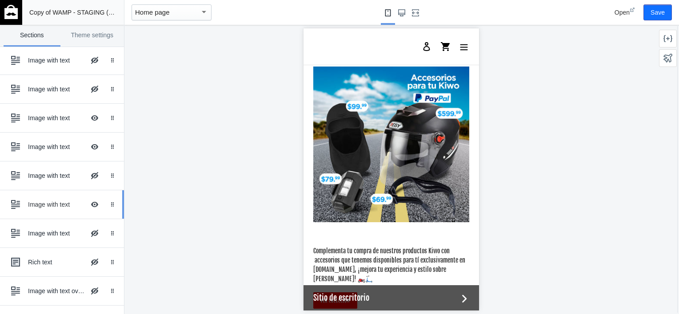
click at [42, 204] on div "Image with text" at bounding box center [56, 204] width 57 height 9
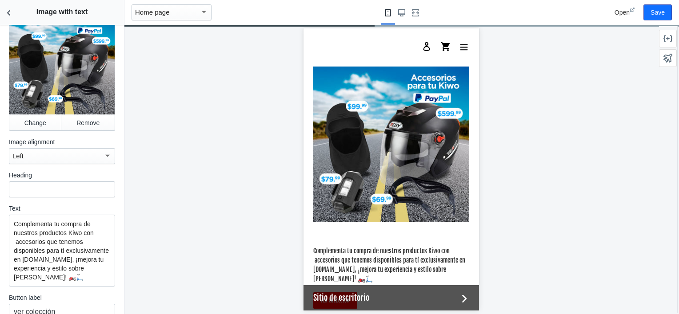
scroll to position [59, 0]
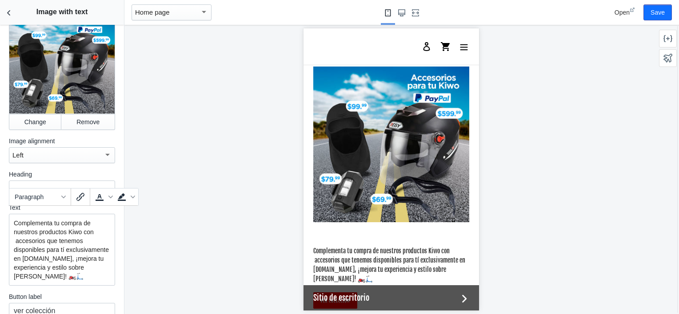
drag, startPoint x: 67, startPoint y: 276, endPoint x: 5, endPoint y: 205, distance: 94.1
click at [5, 205] on div "Image Change Remove Image alignment Left Heading Text Complementa tu compra de …" at bounding box center [62, 174] width 124 height 373
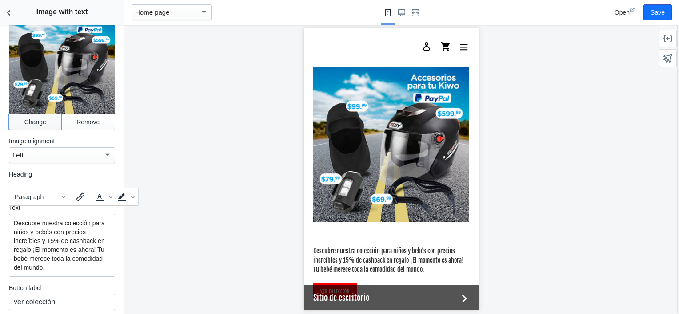
click at [37, 114] on button "Change" at bounding box center [35, 122] width 52 height 16
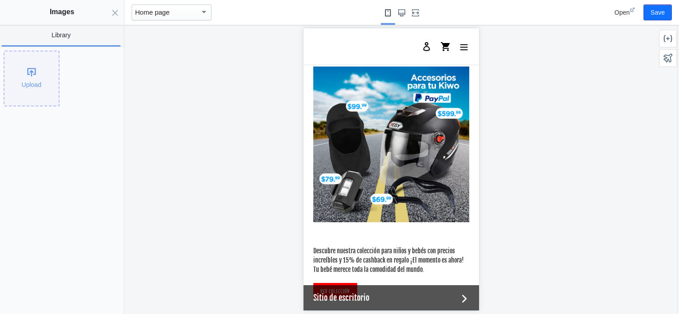
click at [26, 96] on div "Upload" at bounding box center [31, 79] width 54 height 54
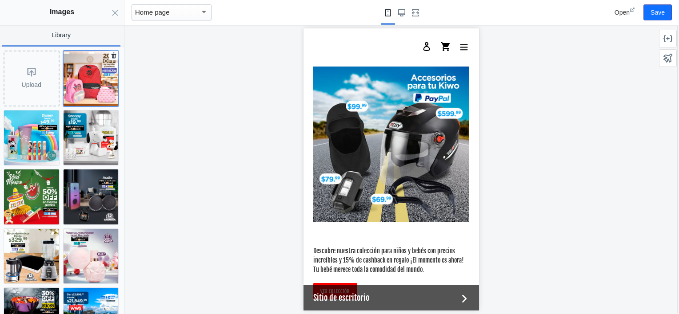
click at [85, 82] on img at bounding box center [91, 78] width 55 height 55
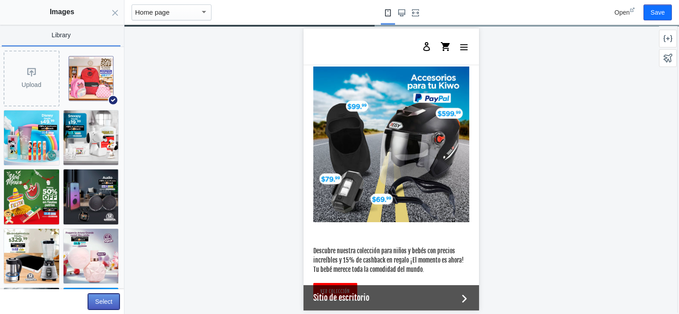
click at [103, 303] on button "Select" at bounding box center [104, 302] width 32 height 16
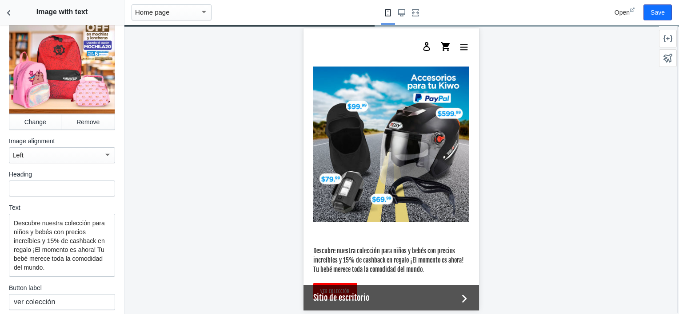
scroll to position [131, 0]
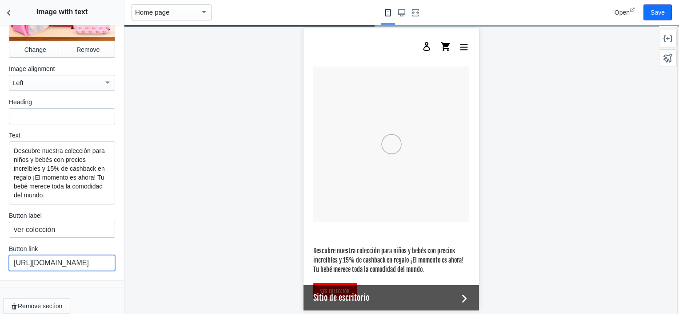
click at [42, 258] on input "https://waldos.com.mx/collections/motos-kiwo" at bounding box center [62, 263] width 106 height 16
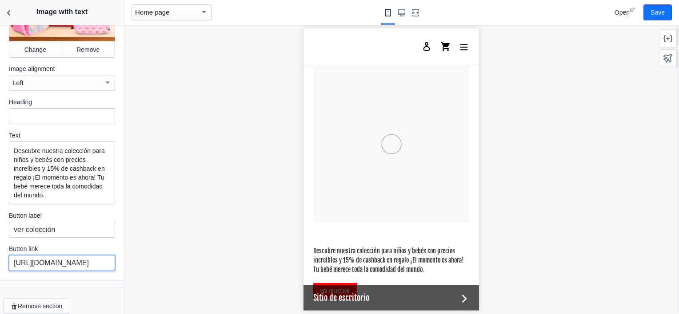
click at [42, 258] on input "https://waldos.com.mx/collections/motos-kiwo" at bounding box center [62, 263] width 106 height 16
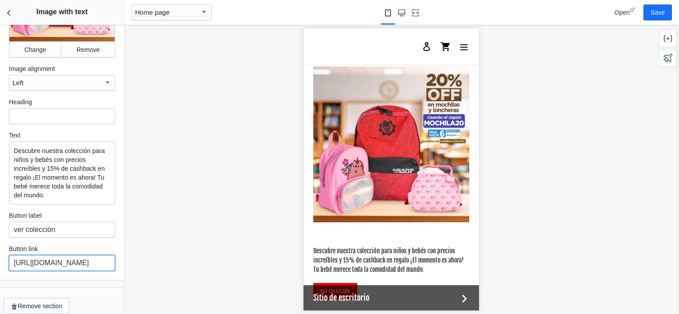
click at [42, 258] on input "https://waldos.com.mx/collections/motos-kiwo" at bounding box center [62, 263] width 106 height 16
paste input "chilas-y-loncheras"
type input "https://waldos.com.mx/collections/mochilas-y-loncheras"
click at [9, 12] on icon "Back to sections" at bounding box center [8, 12] width 9 height 9
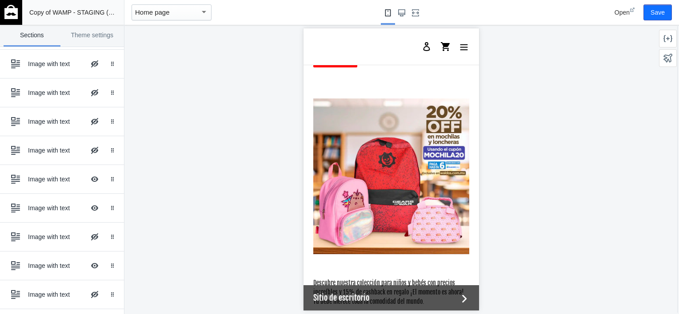
scroll to position [264, 0]
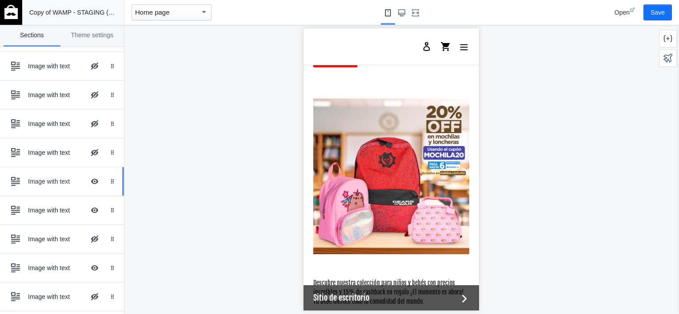
click at [63, 172] on div "Image with text Hide Image with text overlay" at bounding box center [56, 182] width 98 height 20
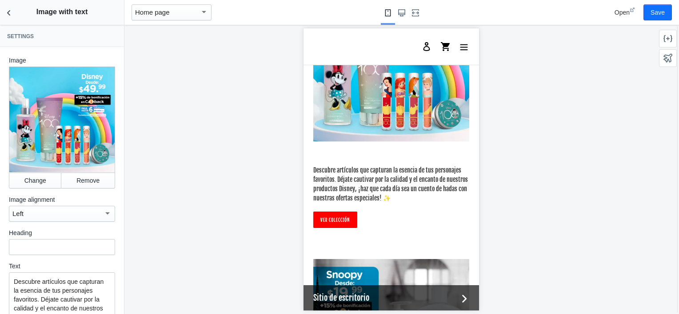
scroll to position [1372, 0]
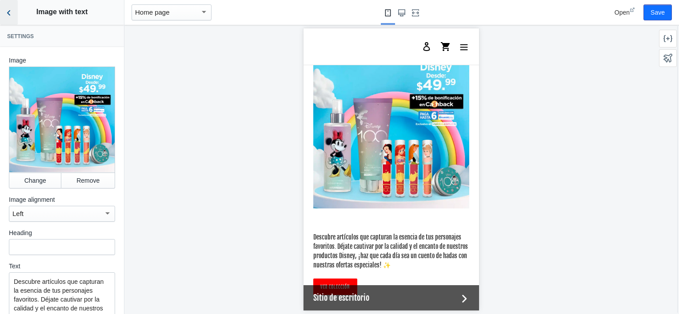
click at [6, 15] on icon "Back to sections" at bounding box center [8, 12] width 9 height 9
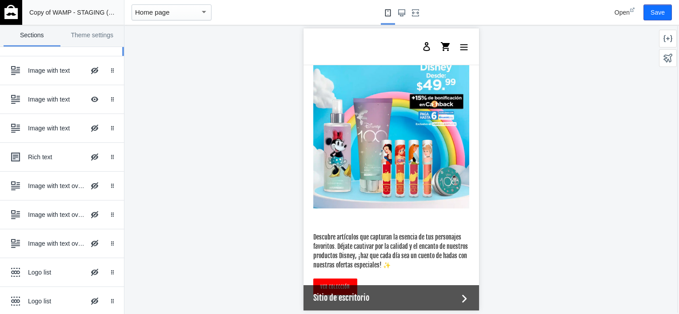
scroll to position [429, 0]
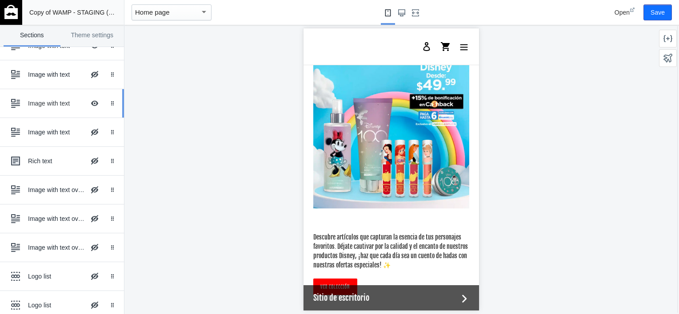
click at [52, 102] on div "Image with text" at bounding box center [56, 103] width 57 height 9
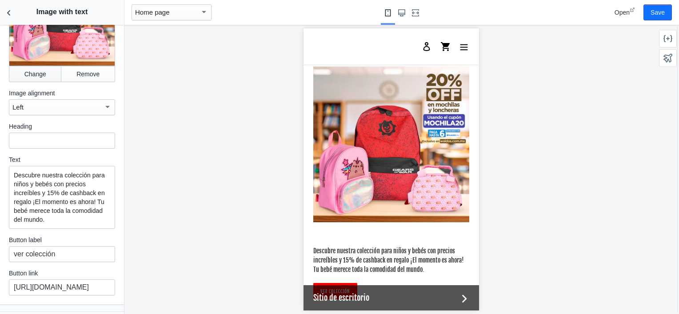
scroll to position [131, 0]
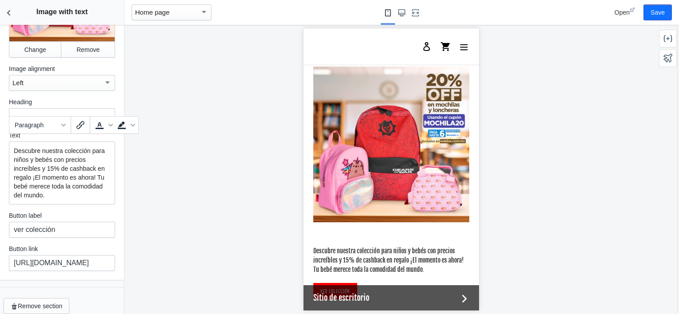
drag, startPoint x: 55, startPoint y: 188, endPoint x: -2, endPoint y: 130, distance: 81.7
click at [0, 130] on html "Loading your AMP theme This editor generates fully AMP-compliant Shopify pages …" at bounding box center [339, 157] width 679 height 314
paste div
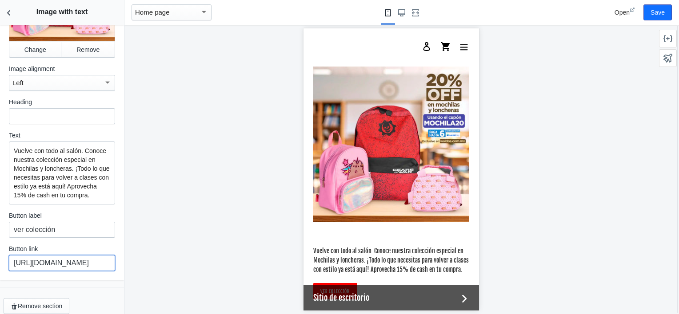
click at [77, 269] on input "https://waldos.com.mx/collections/mochilas-y-loncheras" at bounding box center [62, 263] width 106 height 16
click at [9, 9] on icon "Back to sections" at bounding box center [8, 12] width 9 height 9
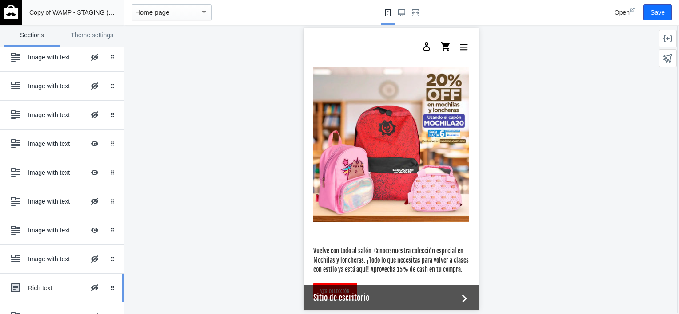
scroll to position [298, 0]
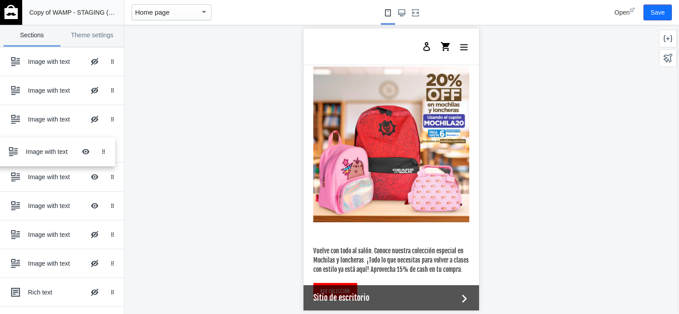
drag, startPoint x: 104, startPoint y: 234, endPoint x: 102, endPoint y: 150, distance: 84.4
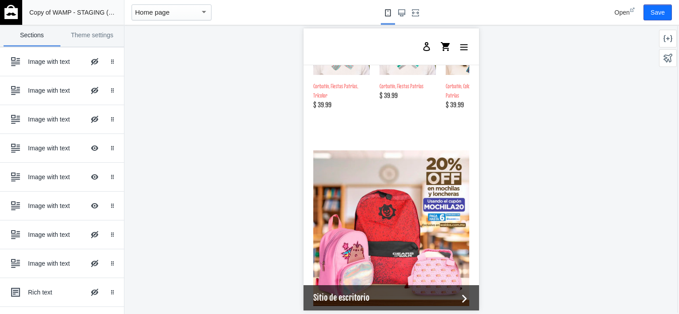
scroll to position [1275, 0]
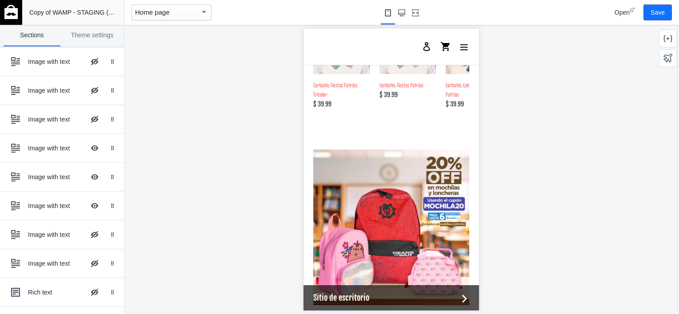
drag, startPoint x: 98, startPoint y: 185, endPoint x: 252, endPoint y: 207, distance: 155.7
click at [252, 207] on div at bounding box center [390, 170] width 533 height 290
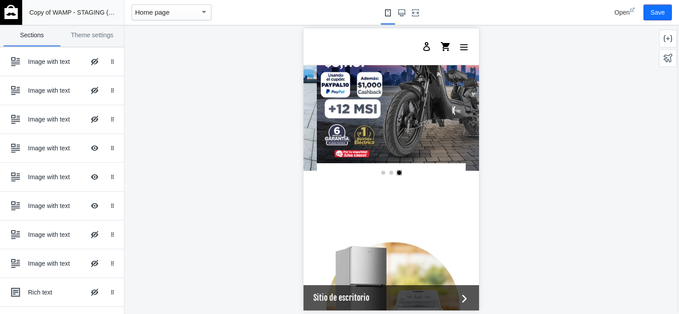
scroll to position [44, 0]
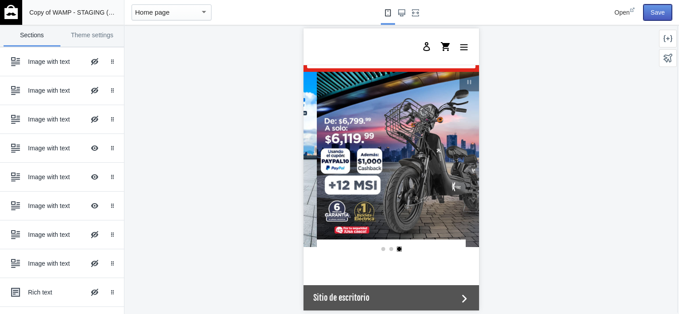
click at [660, 4] on button "Save" at bounding box center [657, 12] width 28 height 16
click at [7, 15] on img at bounding box center [10, 12] width 13 height 14
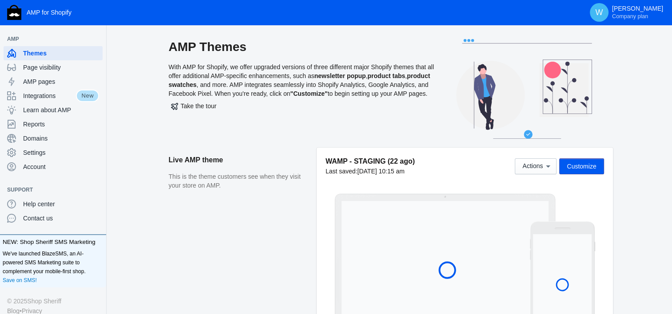
click at [286, 213] on aside "Live AMP theme This is the theme customers see when they visit your store on AM…" at bounding box center [243, 246] width 148 height 197
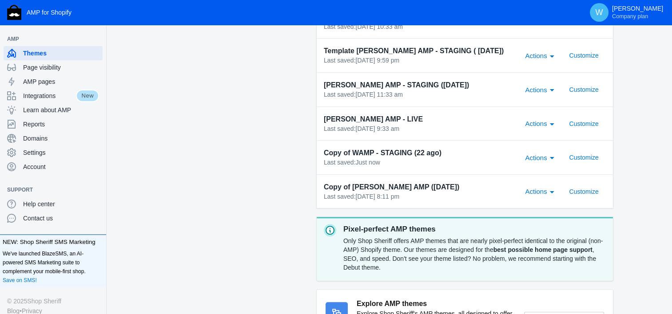
scroll to position [746, 0]
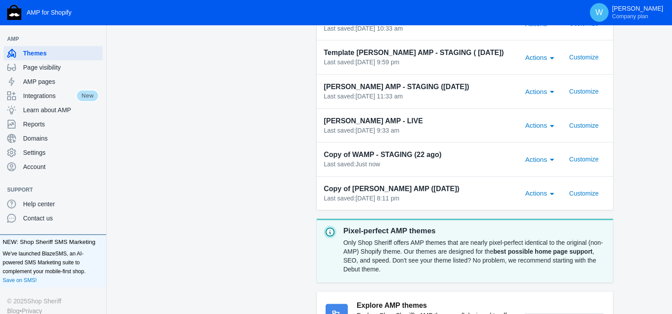
click at [553, 159] on div "Actions" at bounding box center [552, 160] width 4 height 2
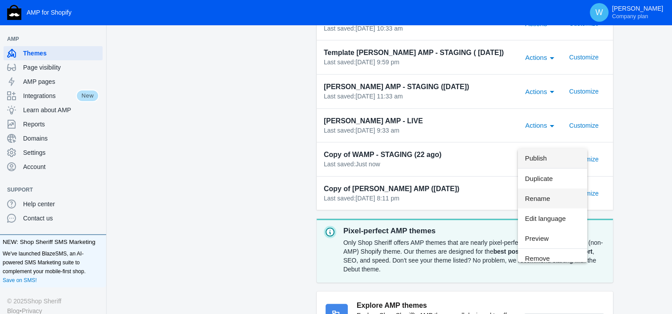
click at [551, 200] on span "Rename" at bounding box center [552, 199] width 55 height 20
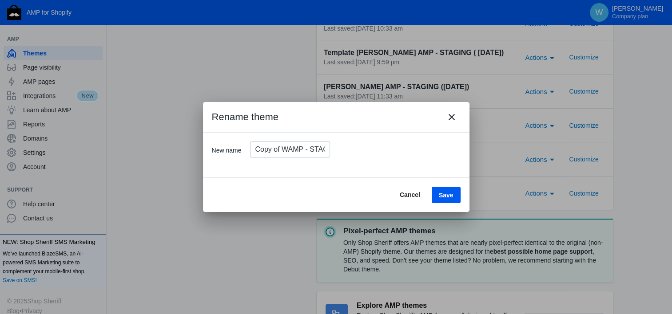
scroll to position [0, 0]
drag, startPoint x: 282, startPoint y: 147, endPoint x: 158, endPoint y: 155, distance: 123.7
click at [158, 155] on div "Rename theme close New name Copy of WAMP - STAGING ([DATE]) Cancel Save" at bounding box center [336, 157] width 672 height 314
click at [306, 147] on input "WAMP - STAGING (22 ago)" at bounding box center [290, 150] width 80 height 16
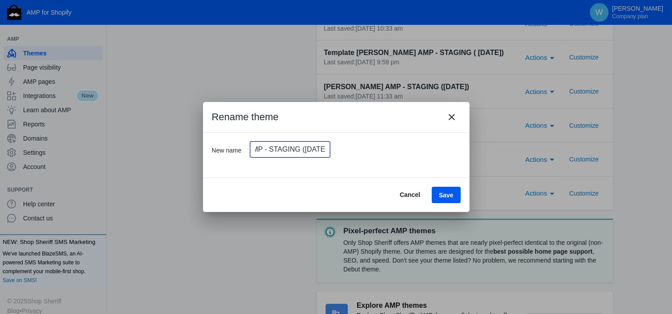
scroll to position [0, 10]
type input "WAMP - STAGING ([DATE])"
click at [452, 192] on span "Save" at bounding box center [446, 195] width 15 height 7
